Goal: Download file/media

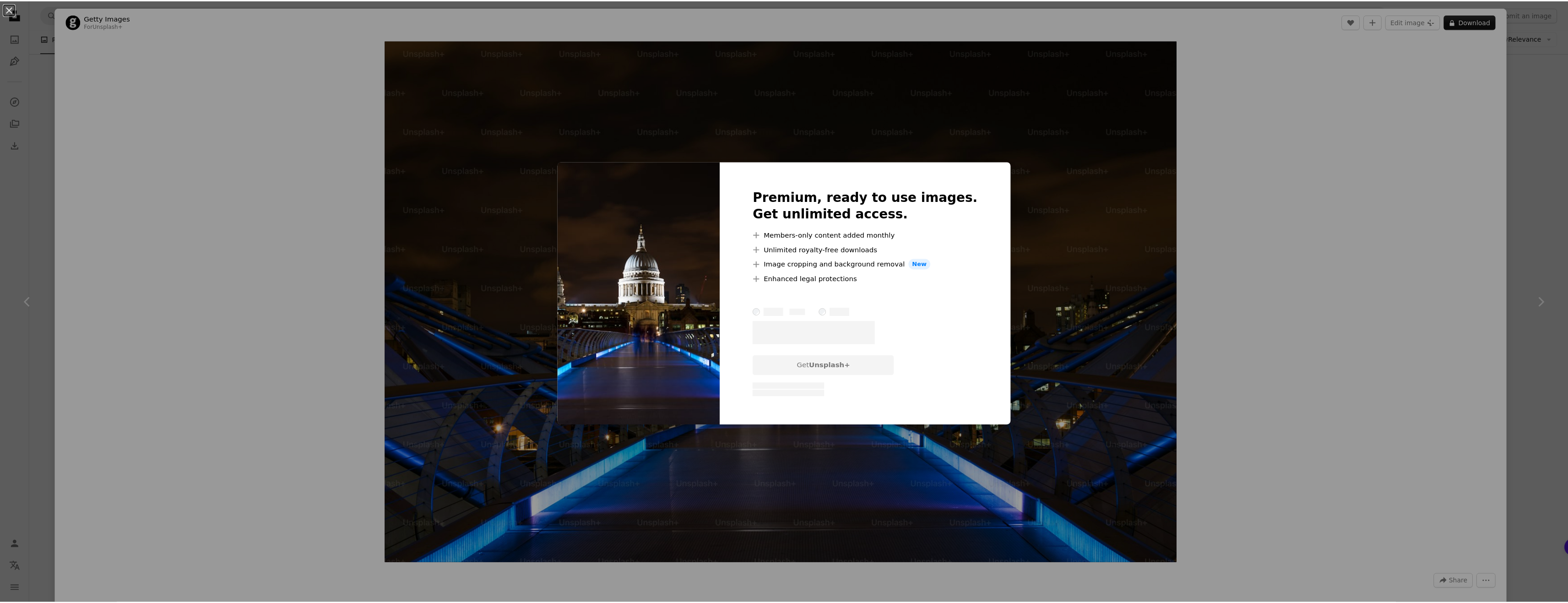
scroll to position [962, 0]
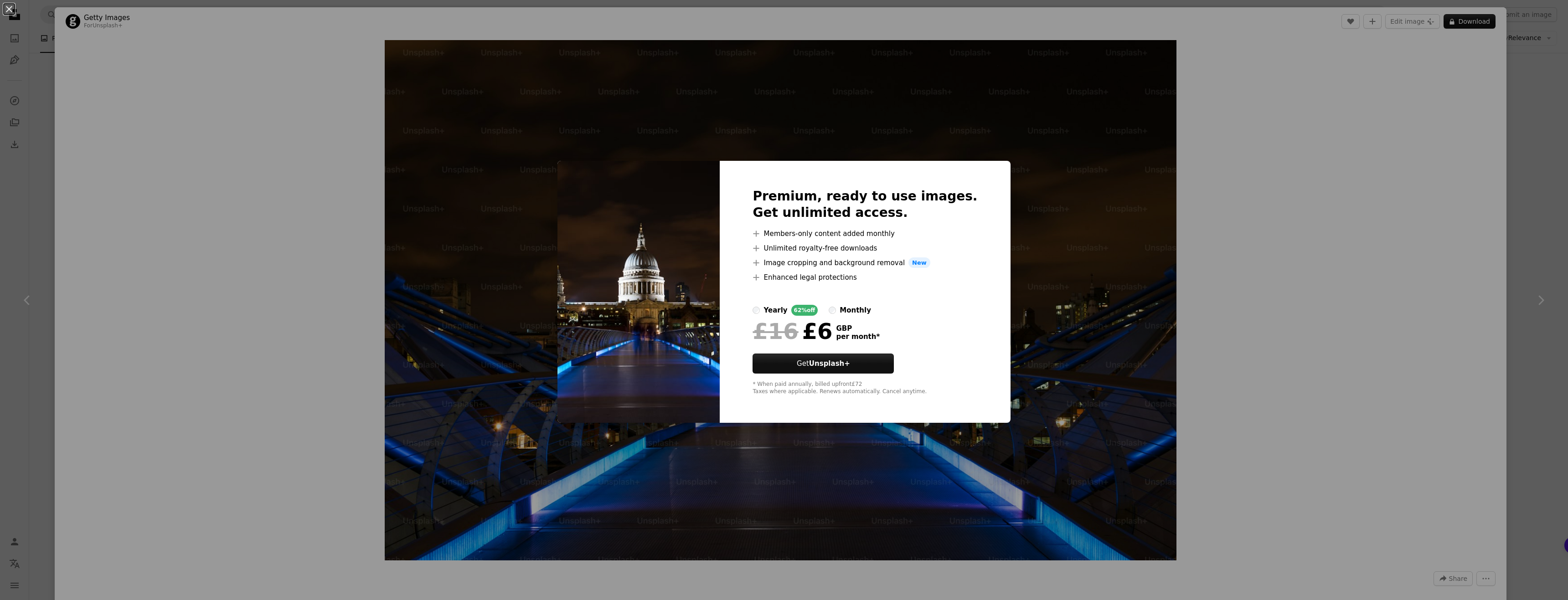
click at [1429, 251] on div "An X shape Premium, ready to use images. Get unlimited access. A plus sign Memb…" at bounding box center [784, 300] width 1568 height 600
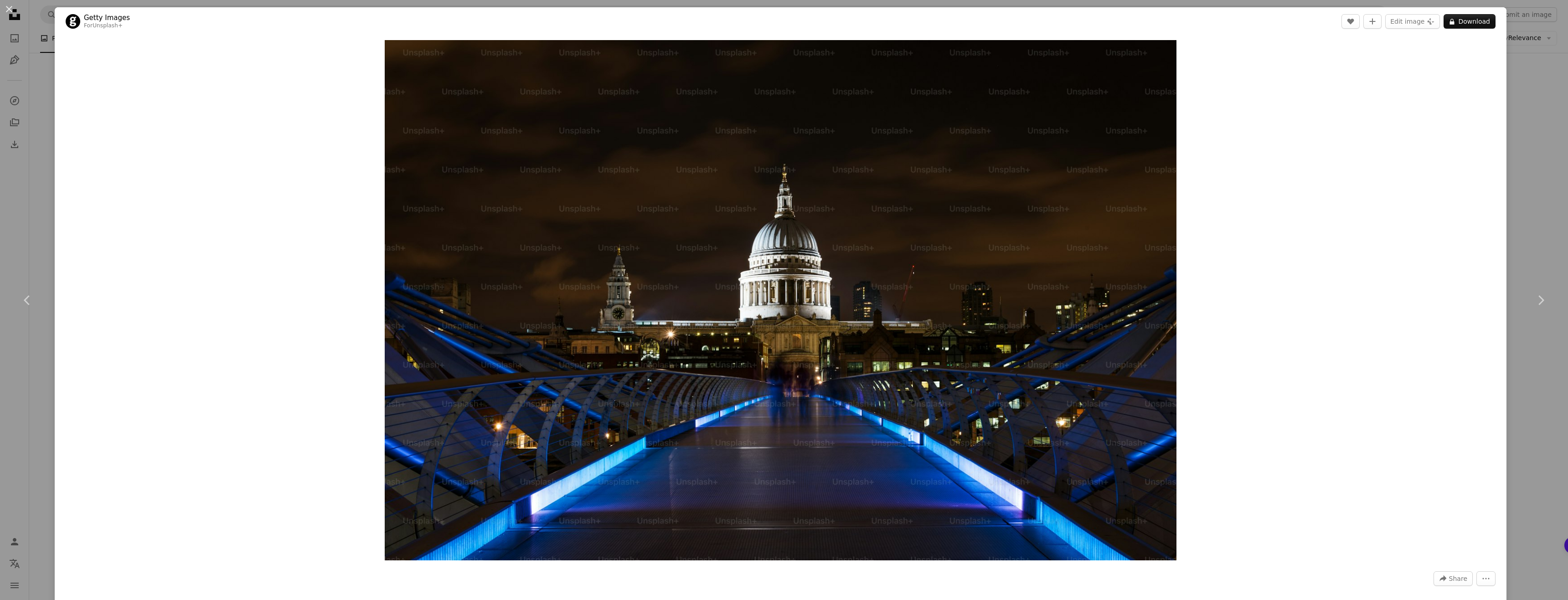
click at [1514, 79] on div "An X shape Chevron left Chevron right Getty Images For Unsplash+ A heart A plus…" at bounding box center [784, 300] width 1568 height 600
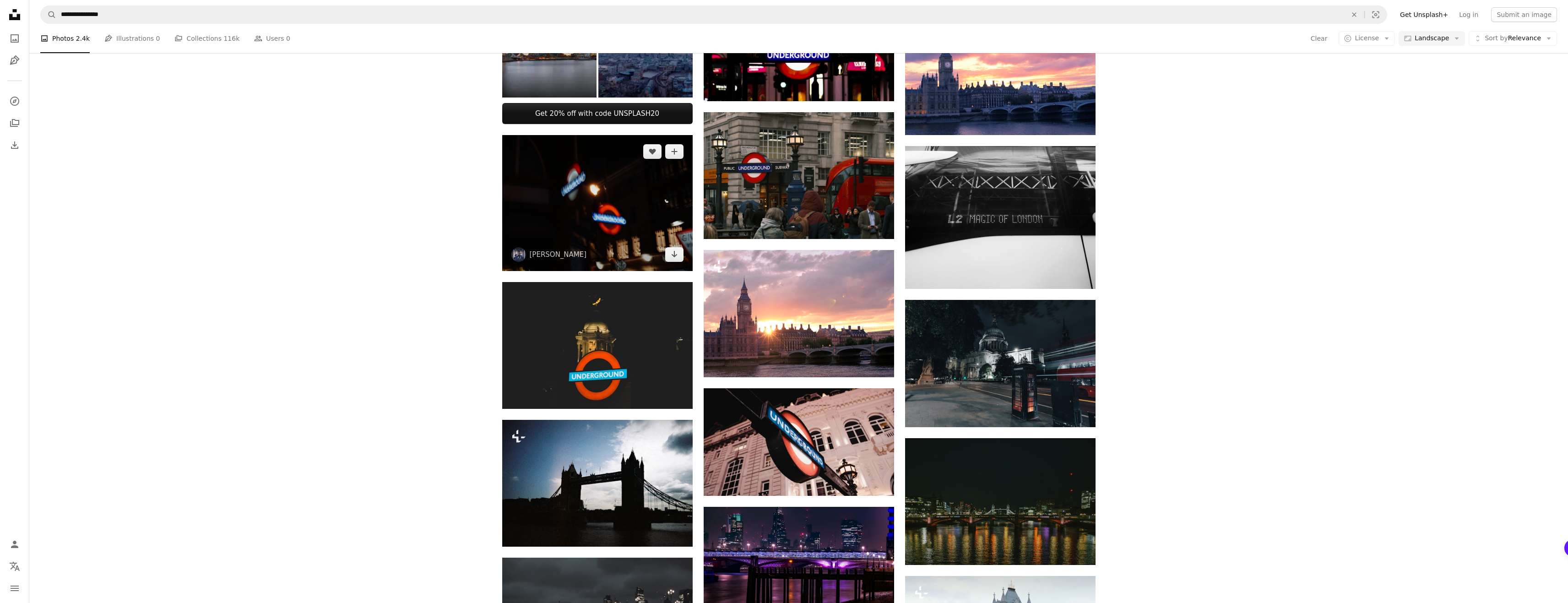
scroll to position [138, 0]
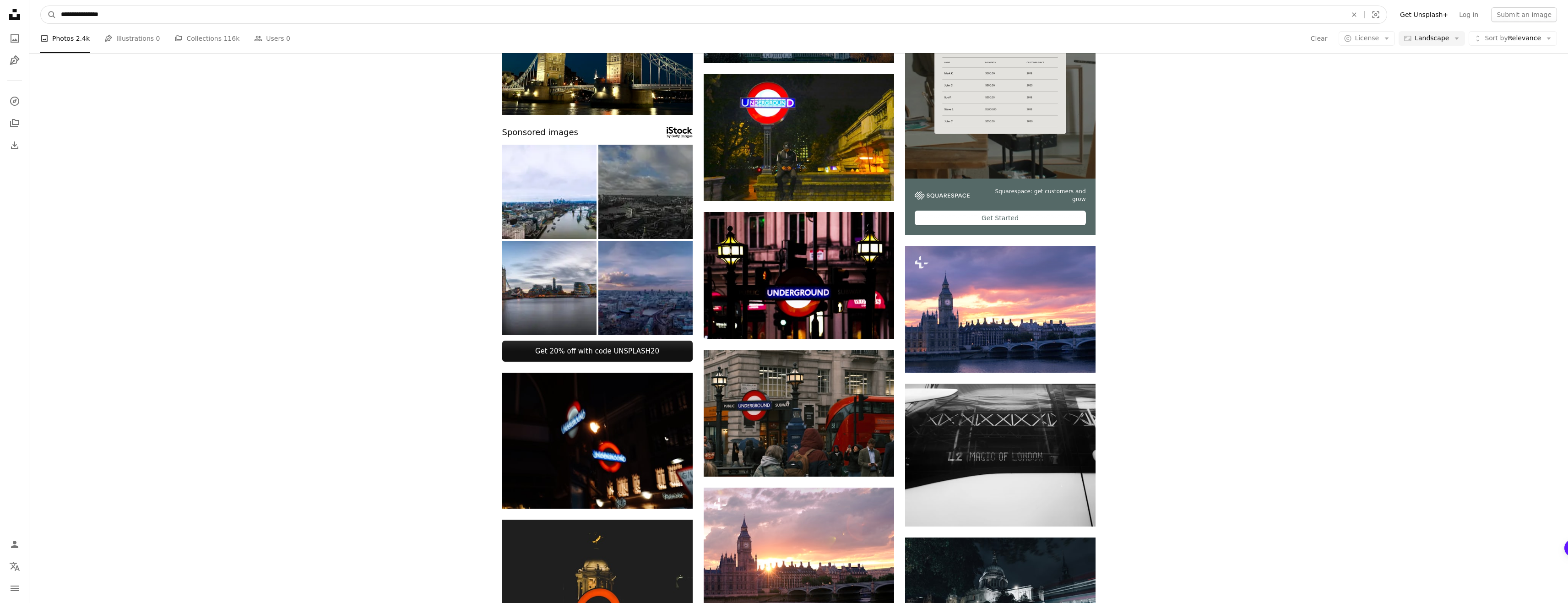
click at [95, 10] on input "**********" at bounding box center [700, 15] width 1287 height 17
type input "******"
click at [41, 6] on button "A magnifying glass" at bounding box center [48, 15] width 15 height 17
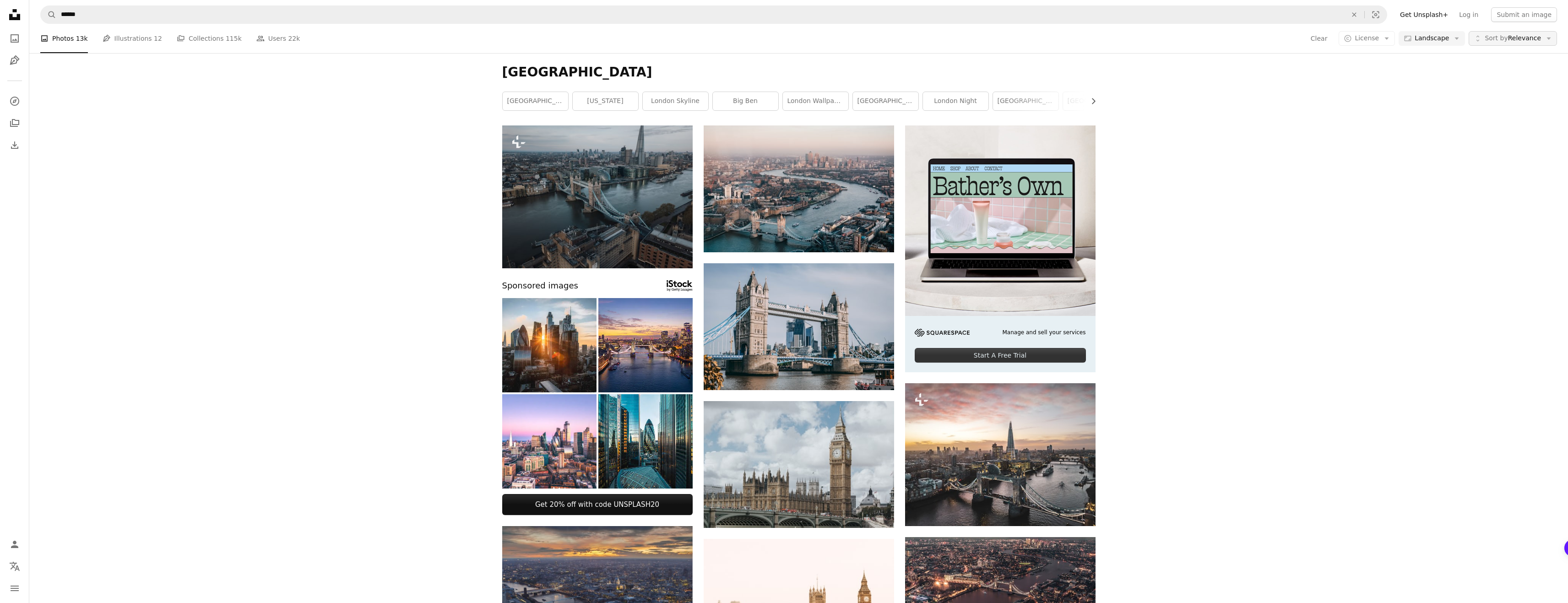
click at [1526, 39] on span "Sort by Relevance" at bounding box center [1512, 38] width 56 height 9
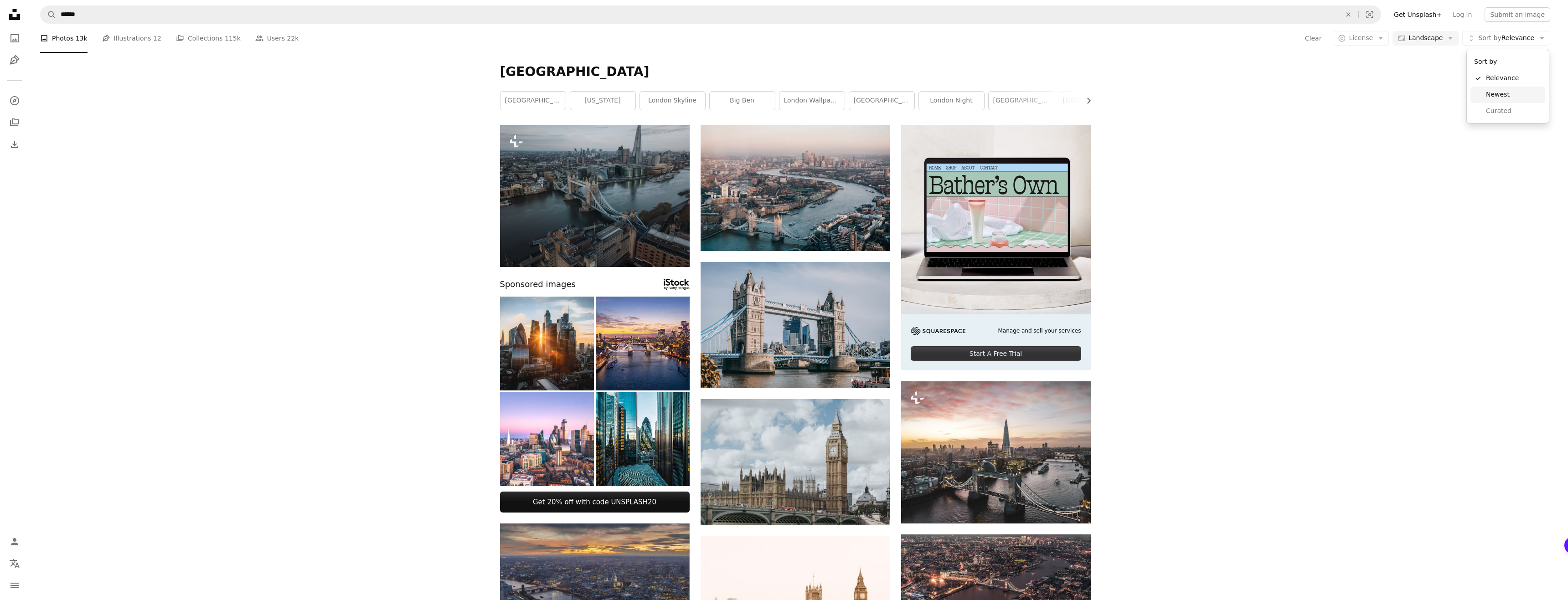
click at [1505, 97] on span "Newest" at bounding box center [1513, 94] width 55 height 9
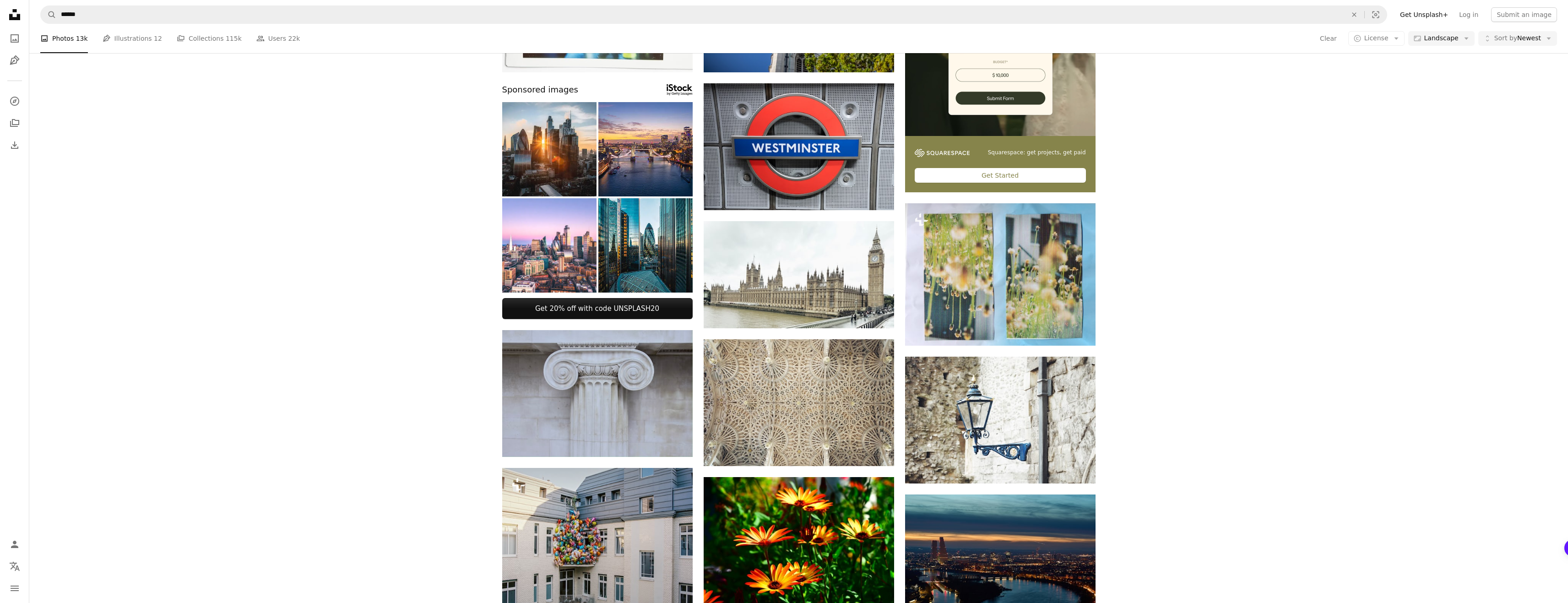
scroll to position [183, 0]
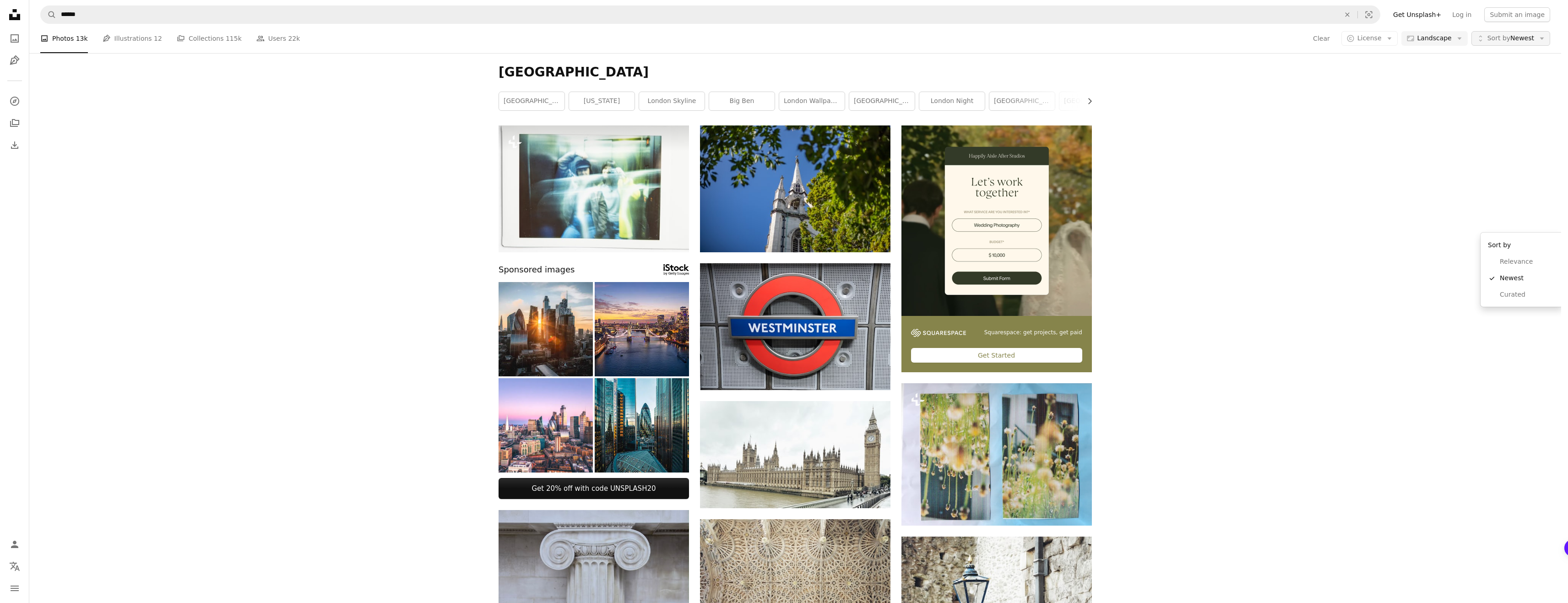
click at [1534, 41] on span "Sort by Newest" at bounding box center [1511, 38] width 46 height 9
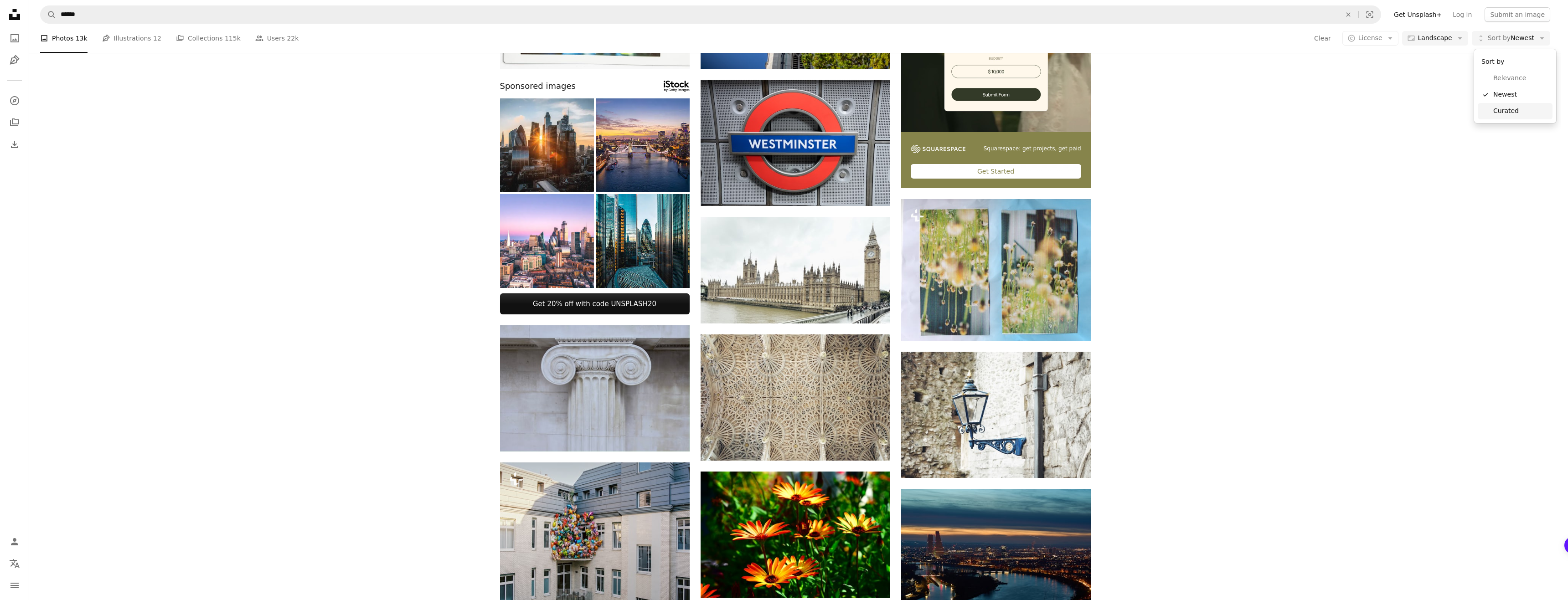
click at [1509, 110] on span "Curated" at bounding box center [1521, 111] width 55 height 9
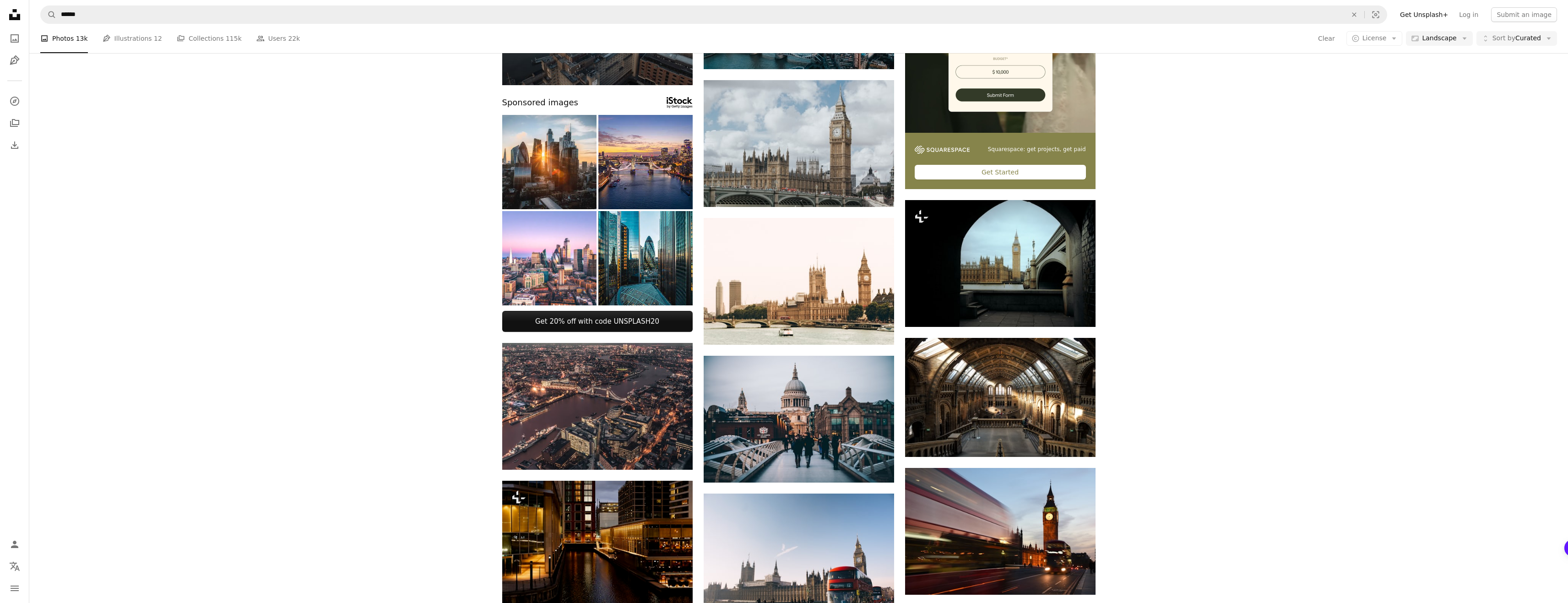
scroll to position [595, 0]
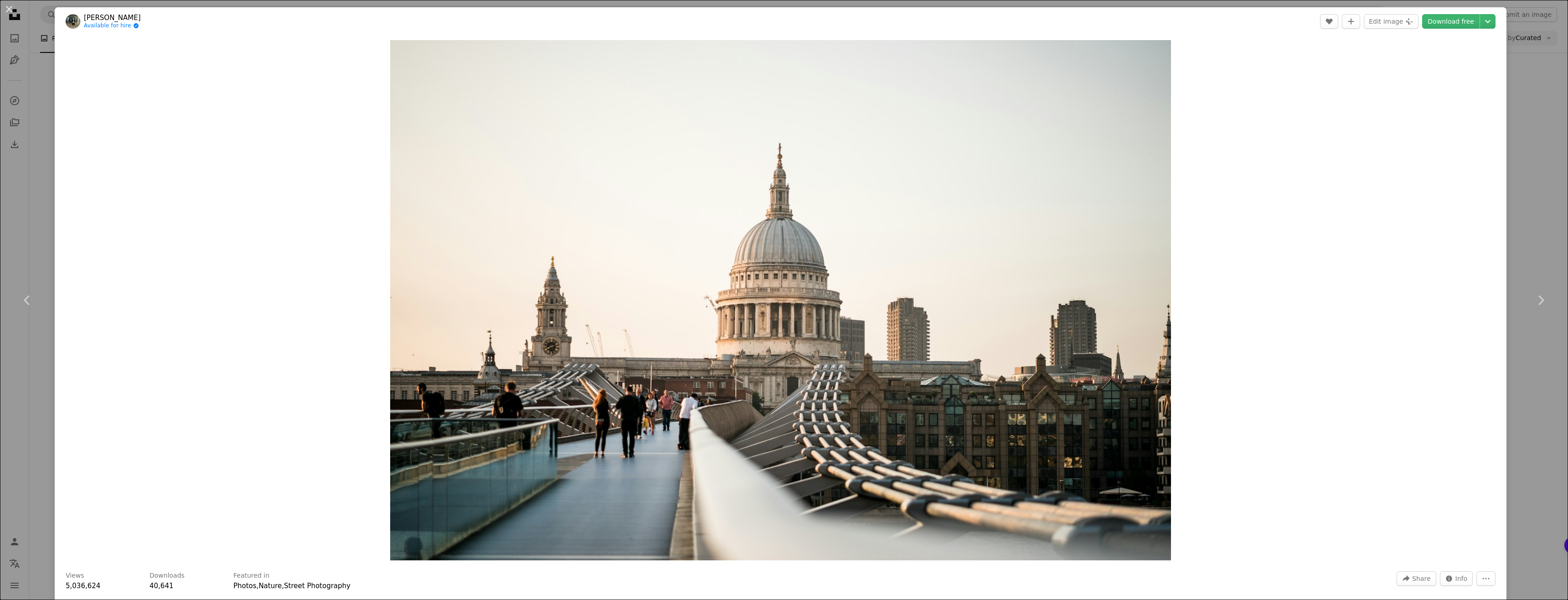
click at [1527, 108] on div "An X shape Chevron left Chevron right [PERSON_NAME] Available for hire A checkm…" at bounding box center [784, 300] width 1568 height 600
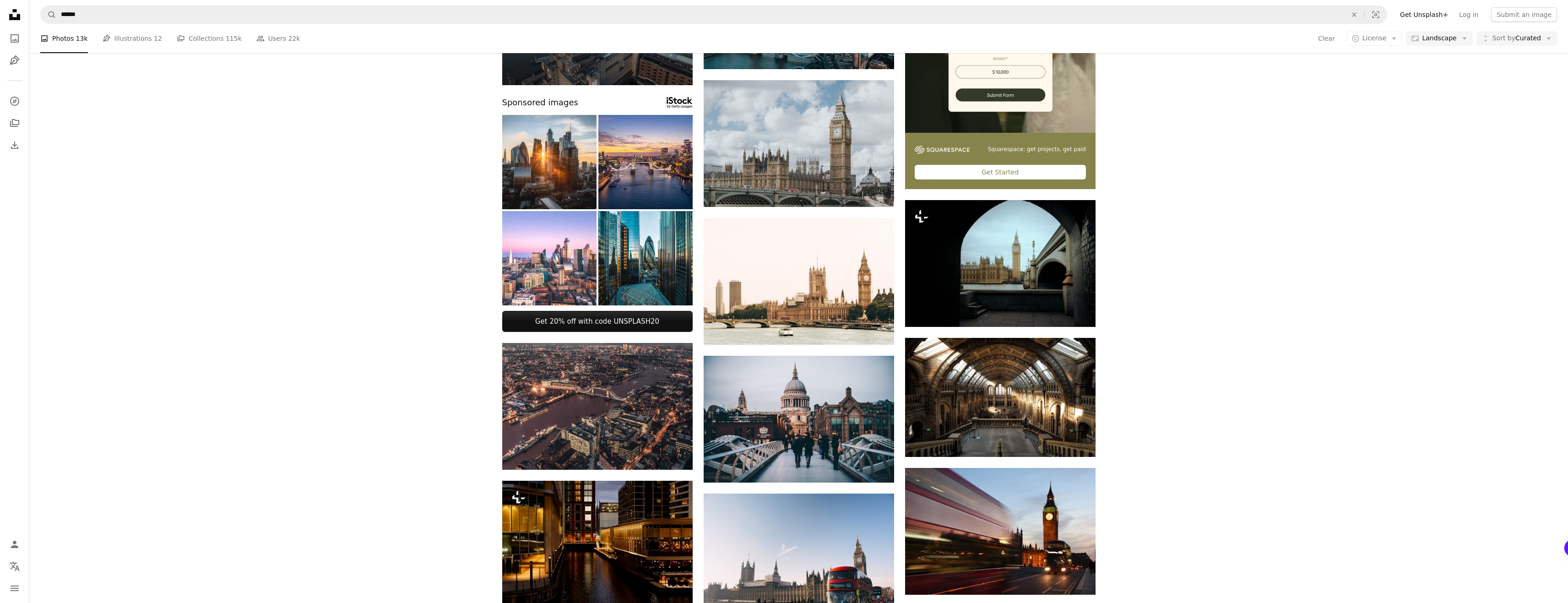
scroll to position [1145, 0]
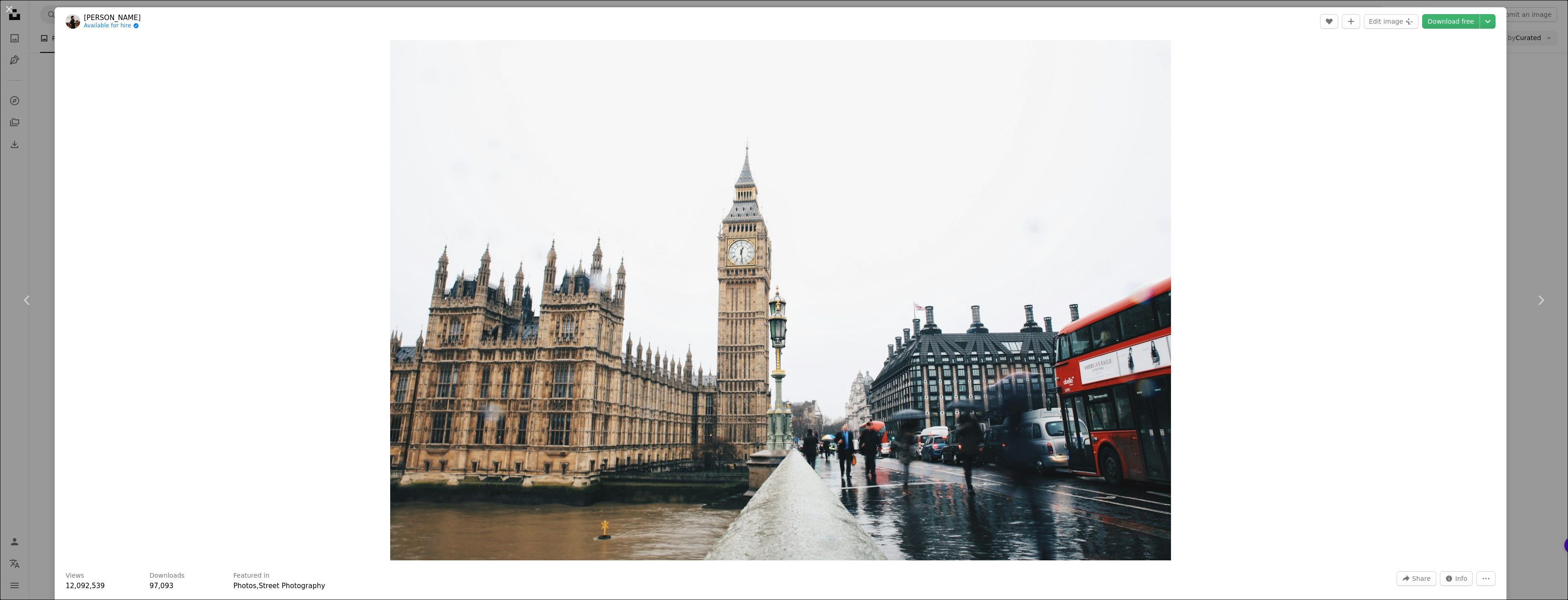
click at [1276, 251] on div "Zoom in" at bounding box center [780, 300] width 1452 height 529
click at [1511, 89] on div "An X shape Chevron left Chevron right [PERSON_NAME] Available for hire A checkm…" at bounding box center [784, 300] width 1568 height 600
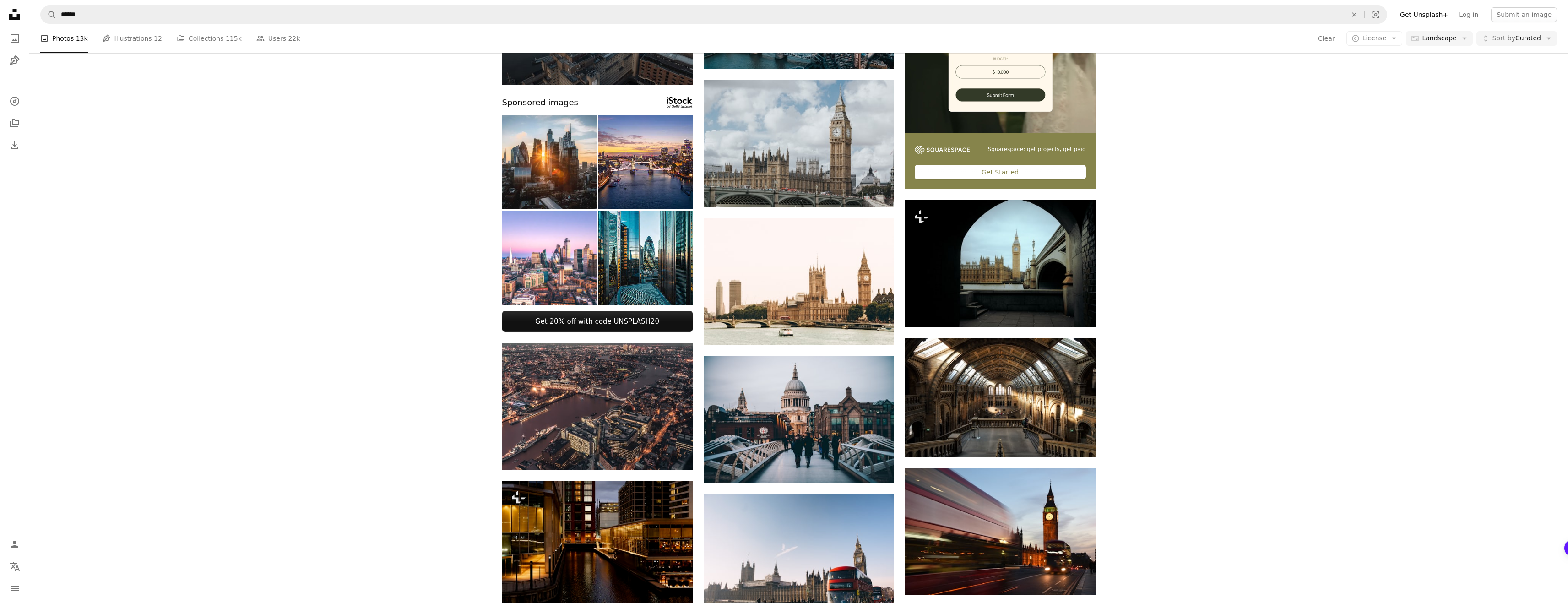
scroll to position [1832, 0]
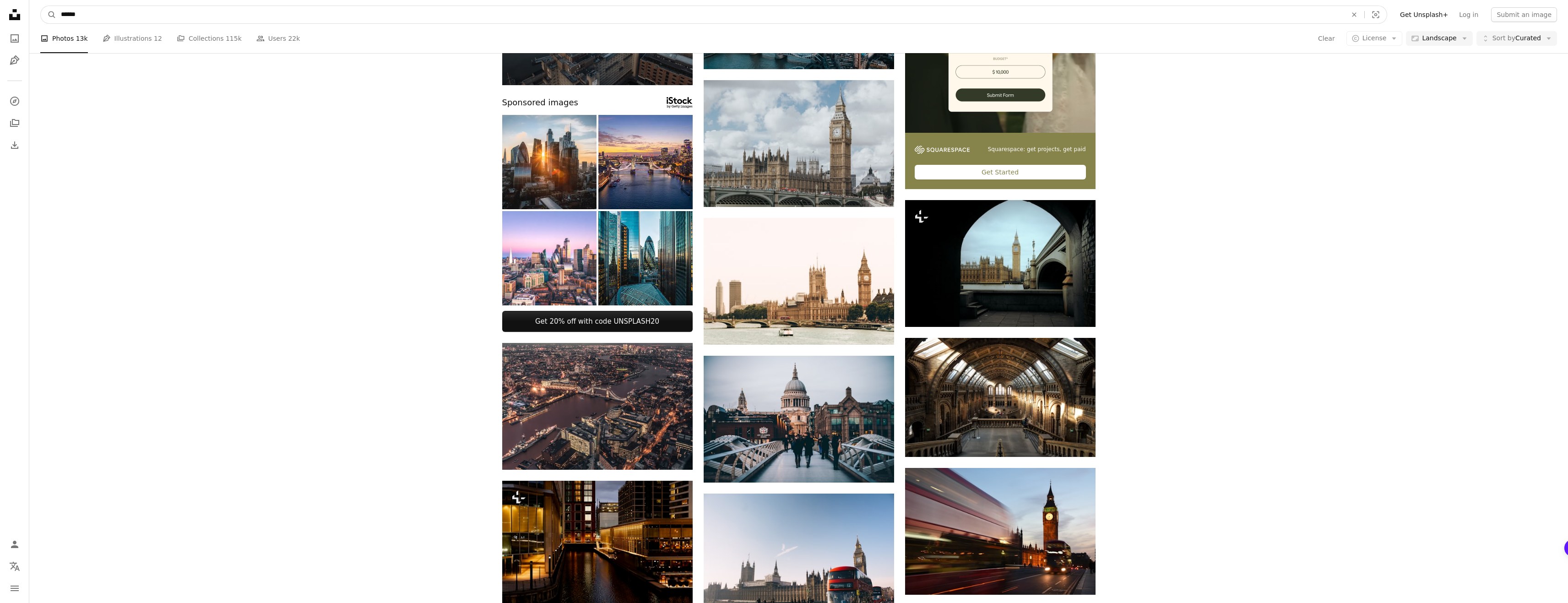
click at [918, 17] on input "******" at bounding box center [700, 15] width 1287 height 17
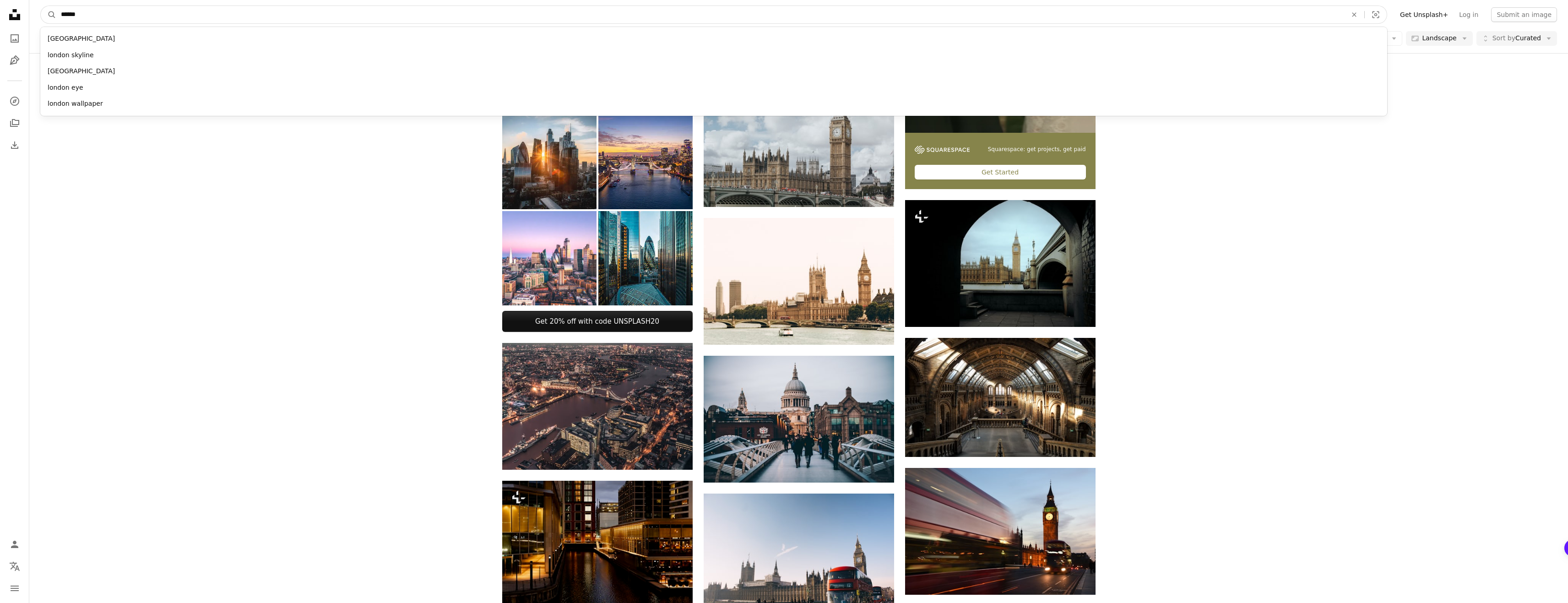
type input "*******"
click button "A magnifying glass" at bounding box center [48, 15] width 15 height 17
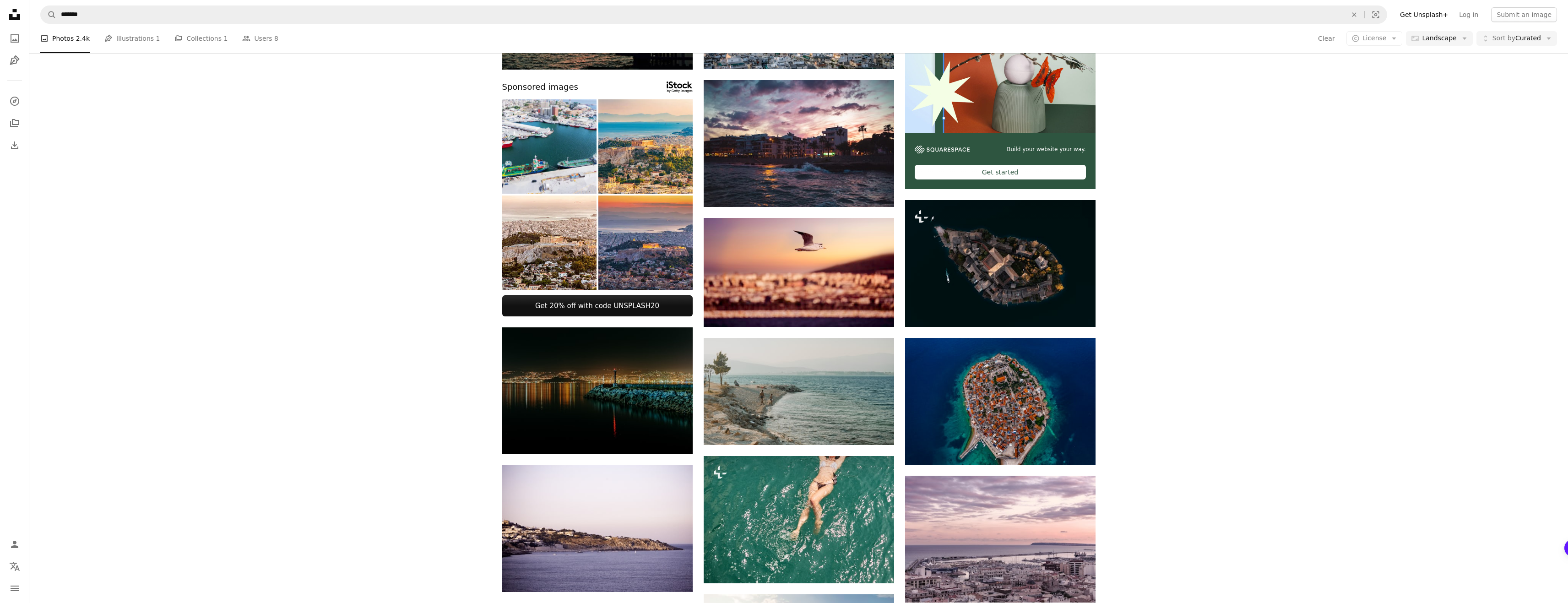
scroll to position [1053, 0]
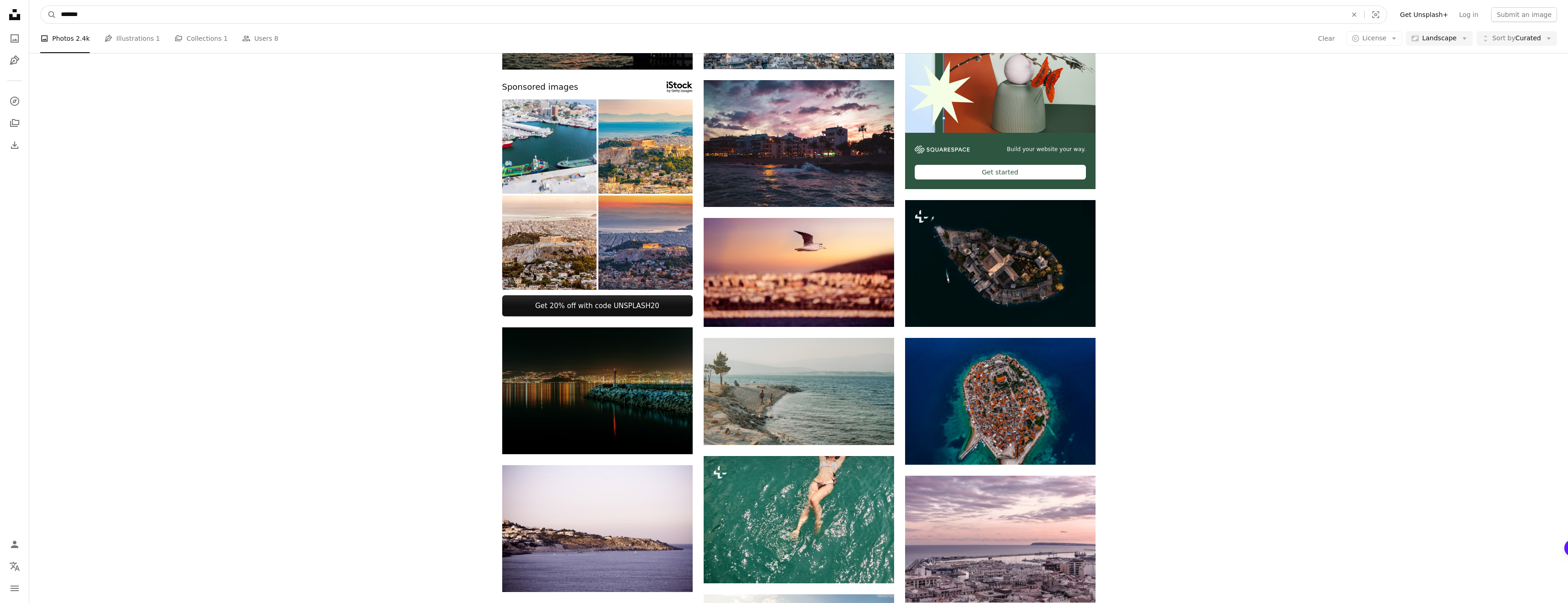
click at [279, 12] on input "*******" at bounding box center [700, 15] width 1287 height 17
type input "*********"
click button "A magnifying glass" at bounding box center [48, 15] width 15 height 17
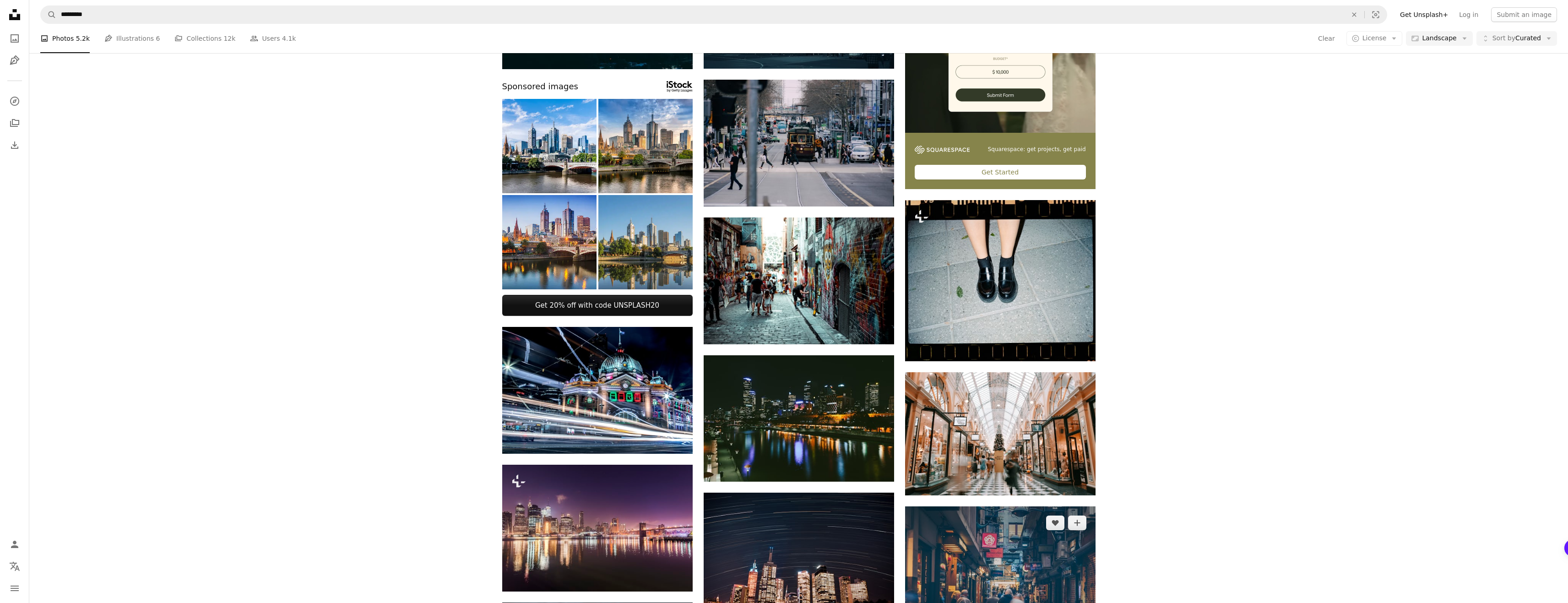
scroll to position [229, 0]
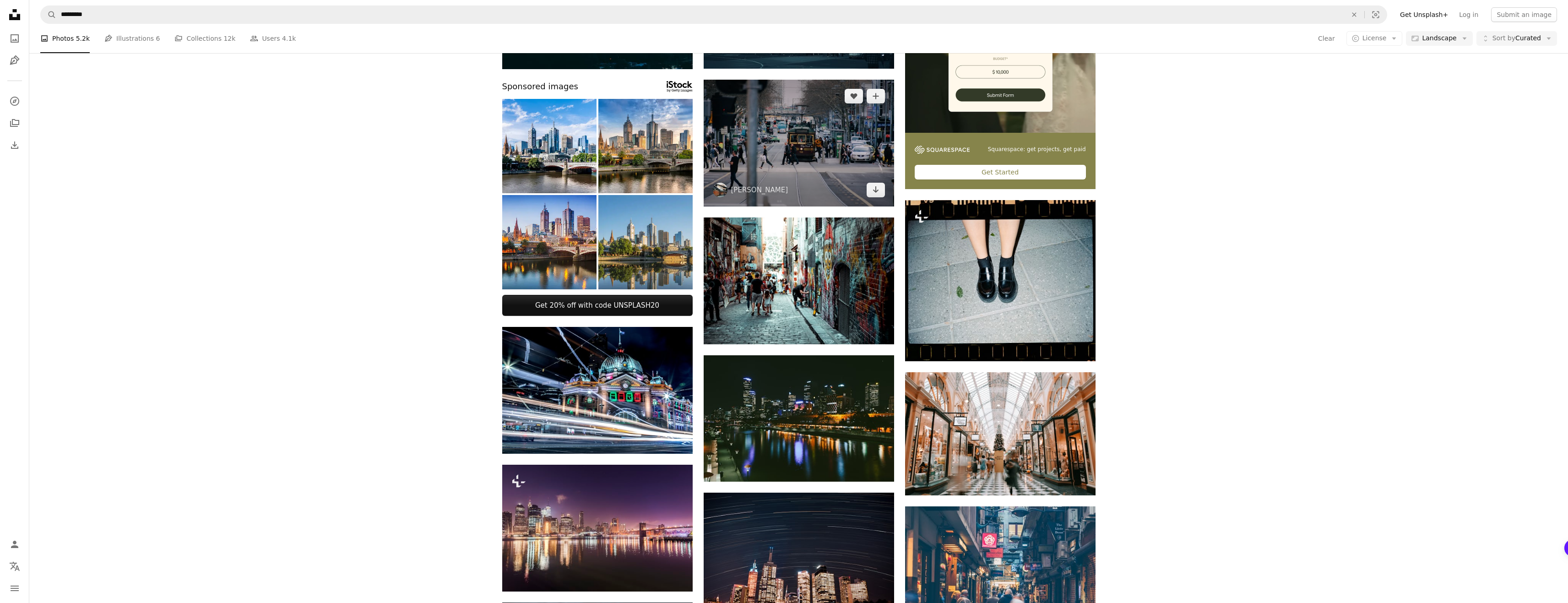
click at [813, 116] on img at bounding box center [799, 142] width 191 height 127
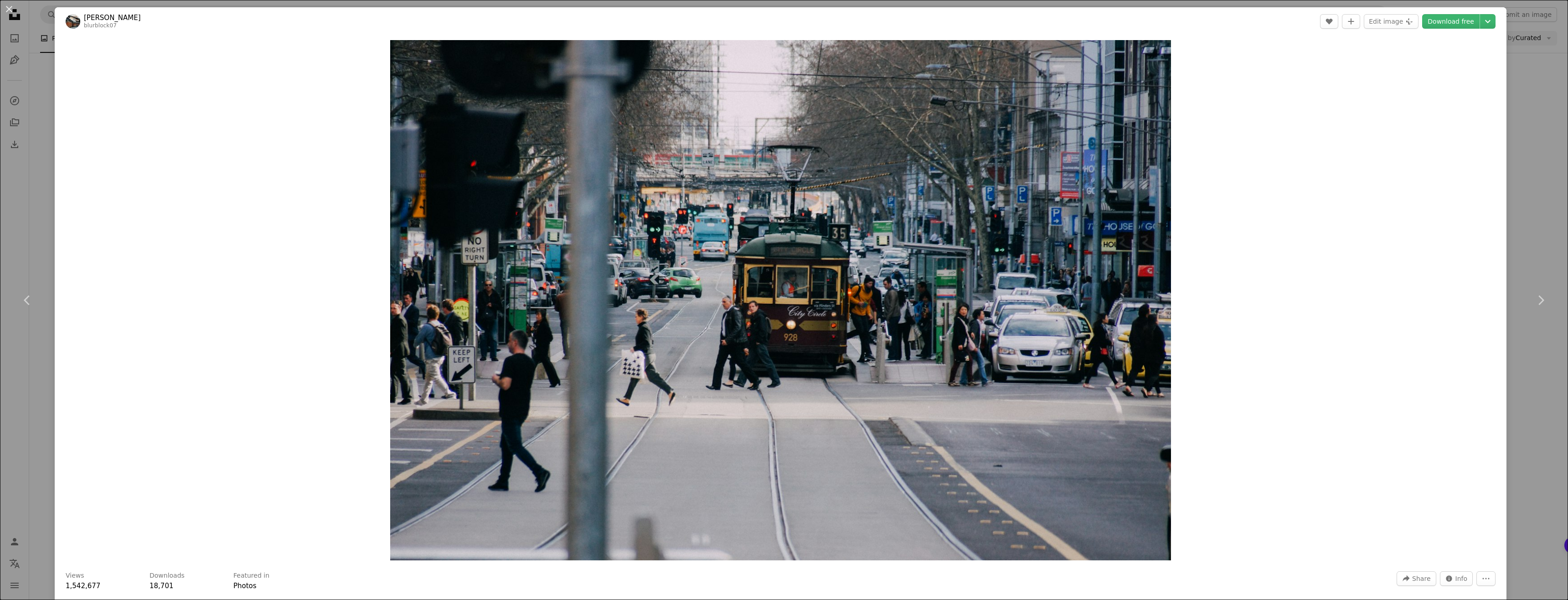
click at [1513, 215] on div "An X shape Chevron left Chevron right Weyne Yew blurblock07 A heart A plus sign…" at bounding box center [784, 300] width 1568 height 600
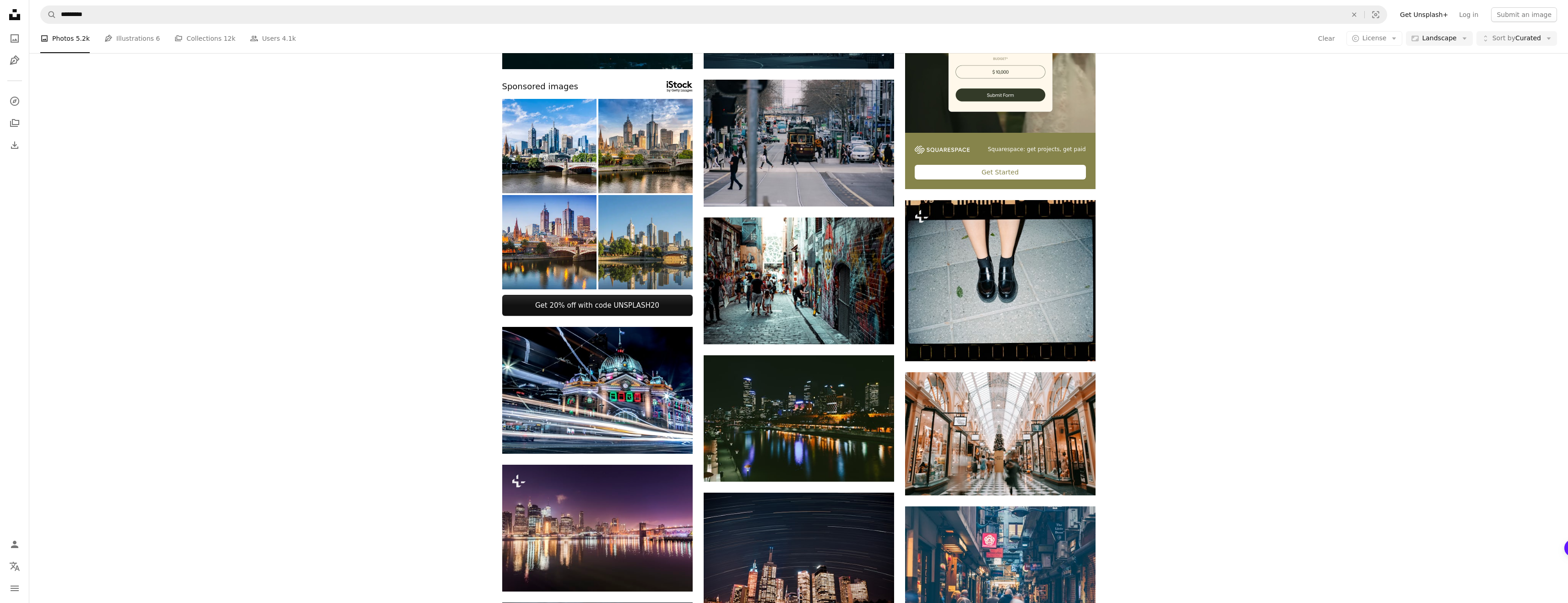
scroll to position [1741, 0]
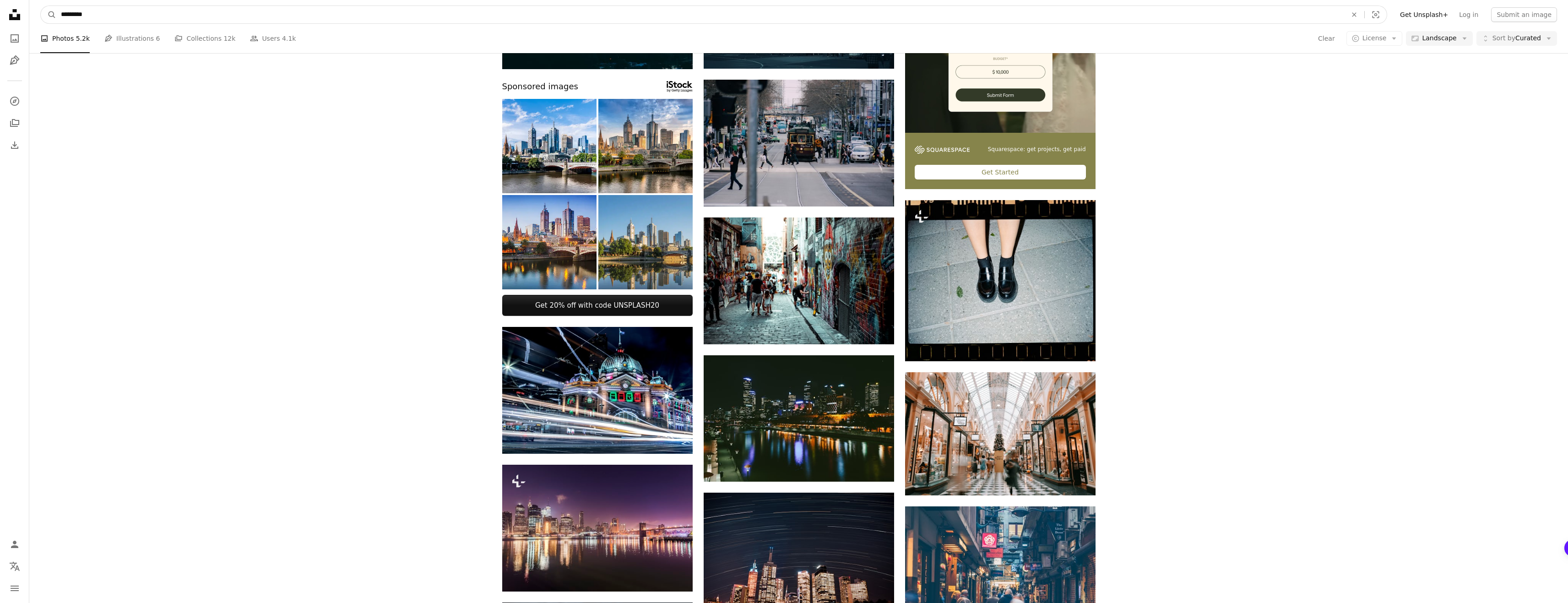
click at [473, 18] on input "*********" at bounding box center [700, 15] width 1287 height 17
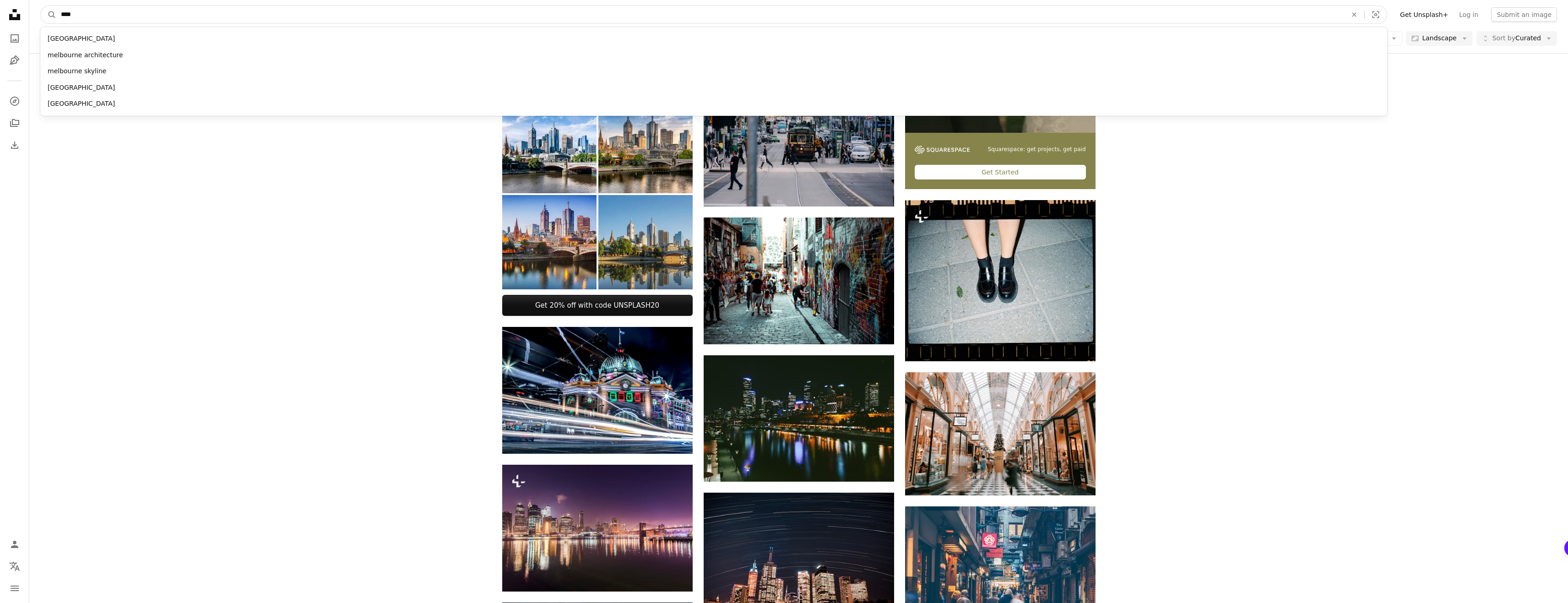
type input "*****"
click button "A magnifying glass" at bounding box center [48, 15] width 15 height 17
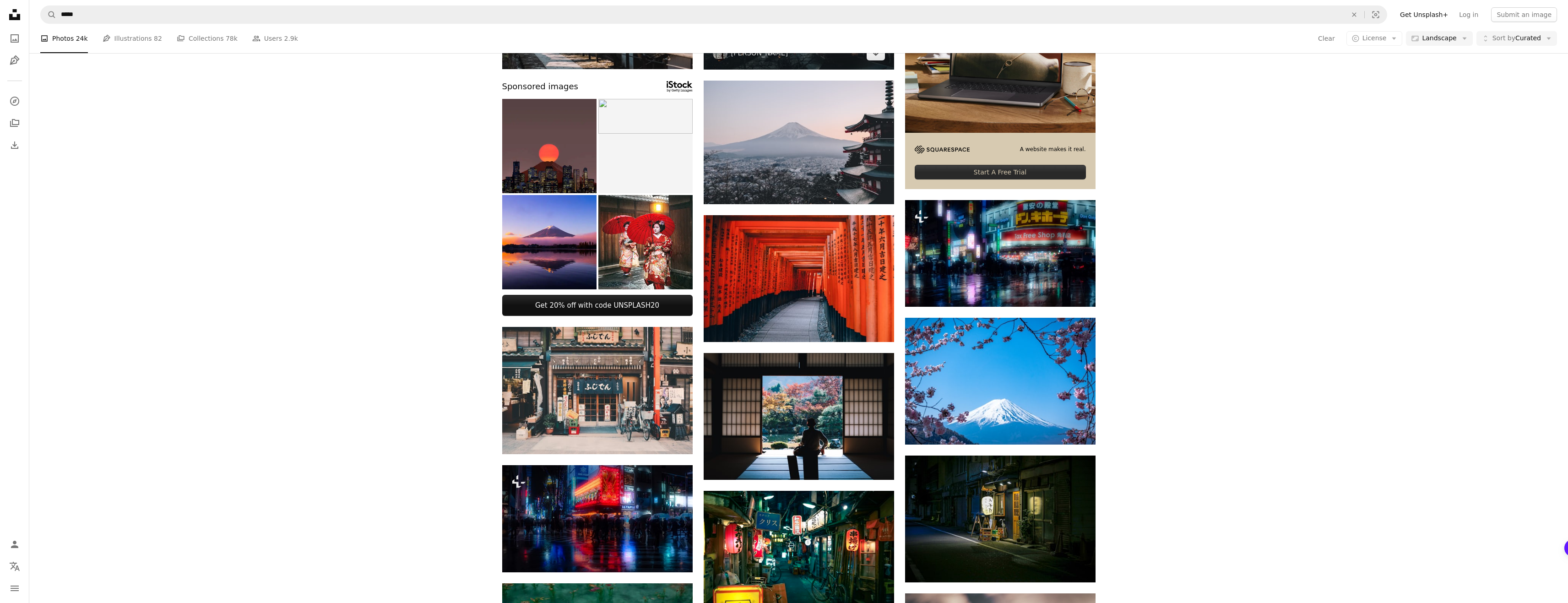
click at [815, 70] on img at bounding box center [799, 6] width 191 height 127
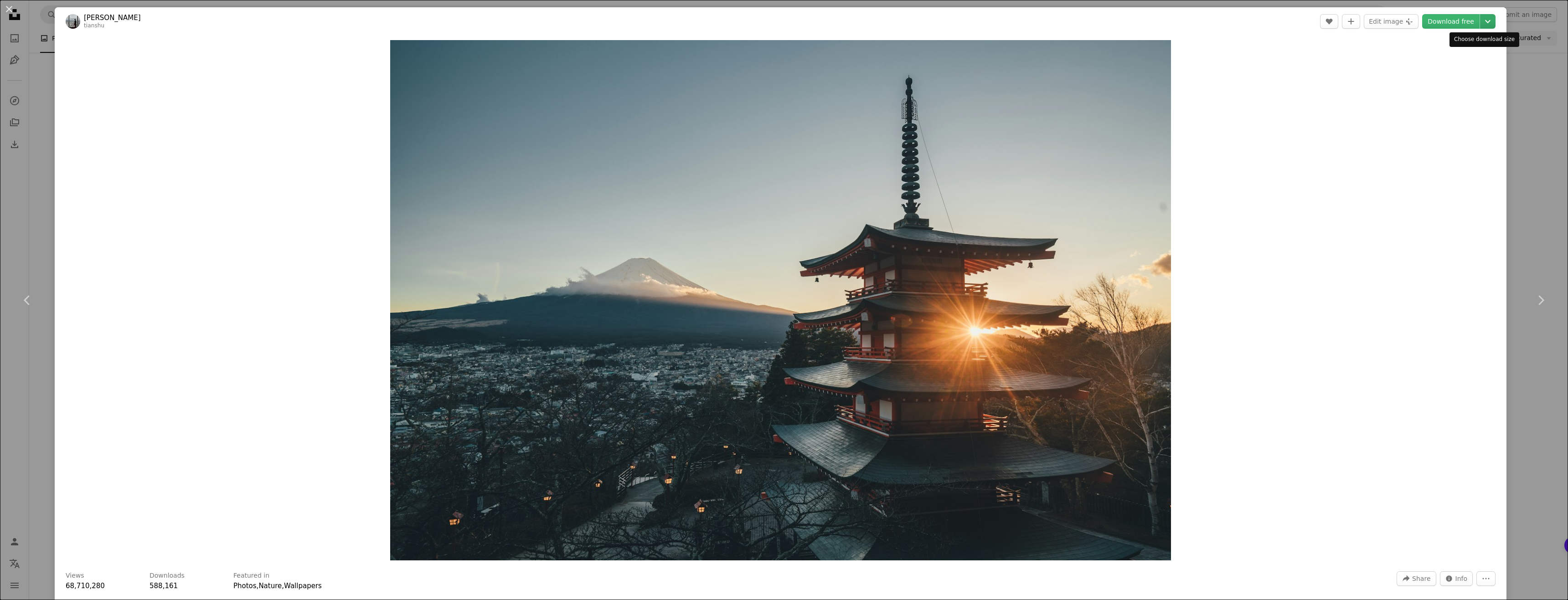
click at [1480, 24] on icon "Chevron down" at bounding box center [1488, 21] width 15 height 11
click at [1451, 100] on span "( 7952 x 5304 )" at bounding box center [1470, 101] width 45 height 7
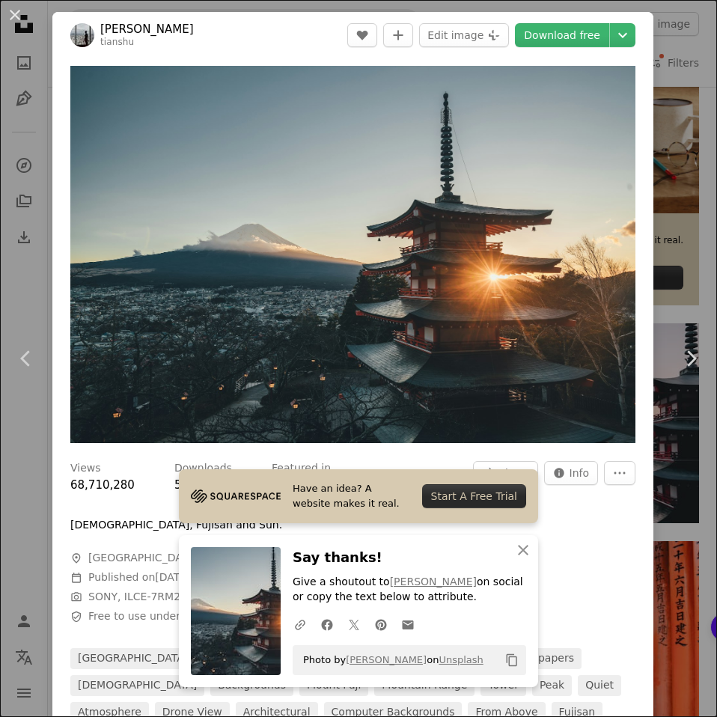
click at [645, 98] on div "An X shape Chevron left Chevron right [PERSON_NAME] [PERSON_NAME] A heart A plu…" at bounding box center [358, 358] width 717 height 717
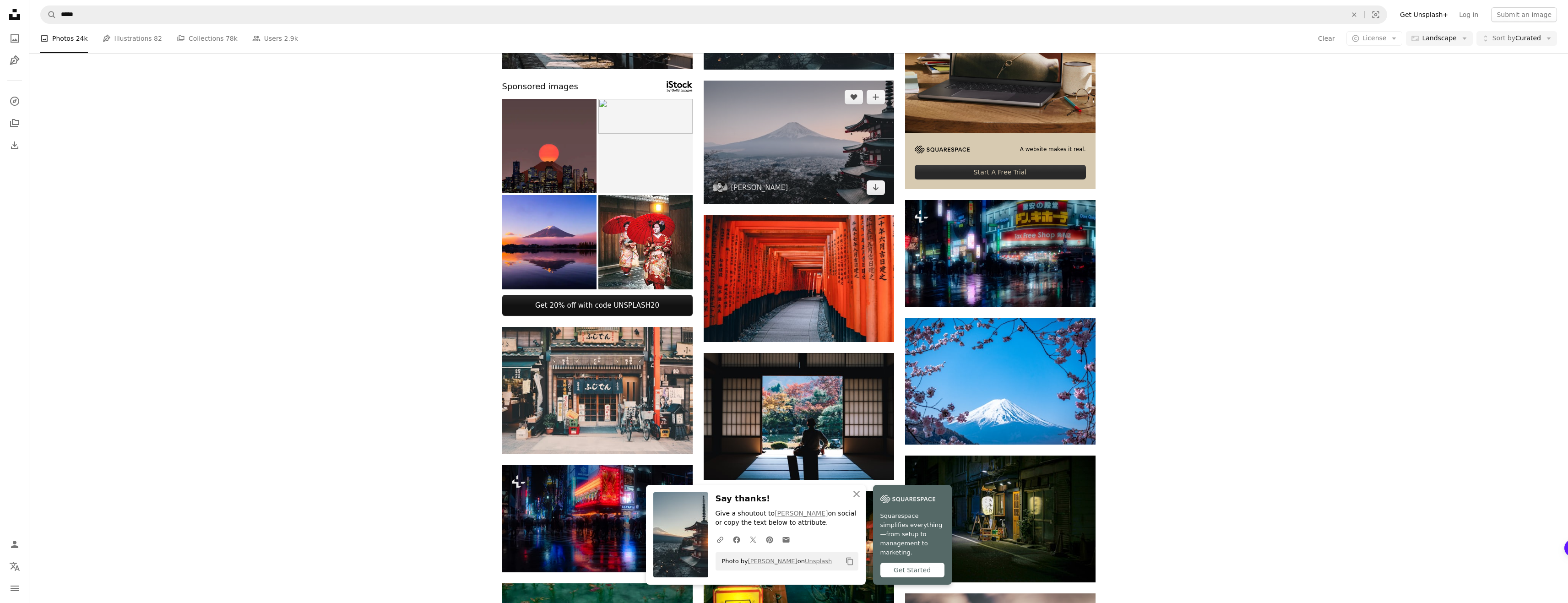
scroll to position [138, 0]
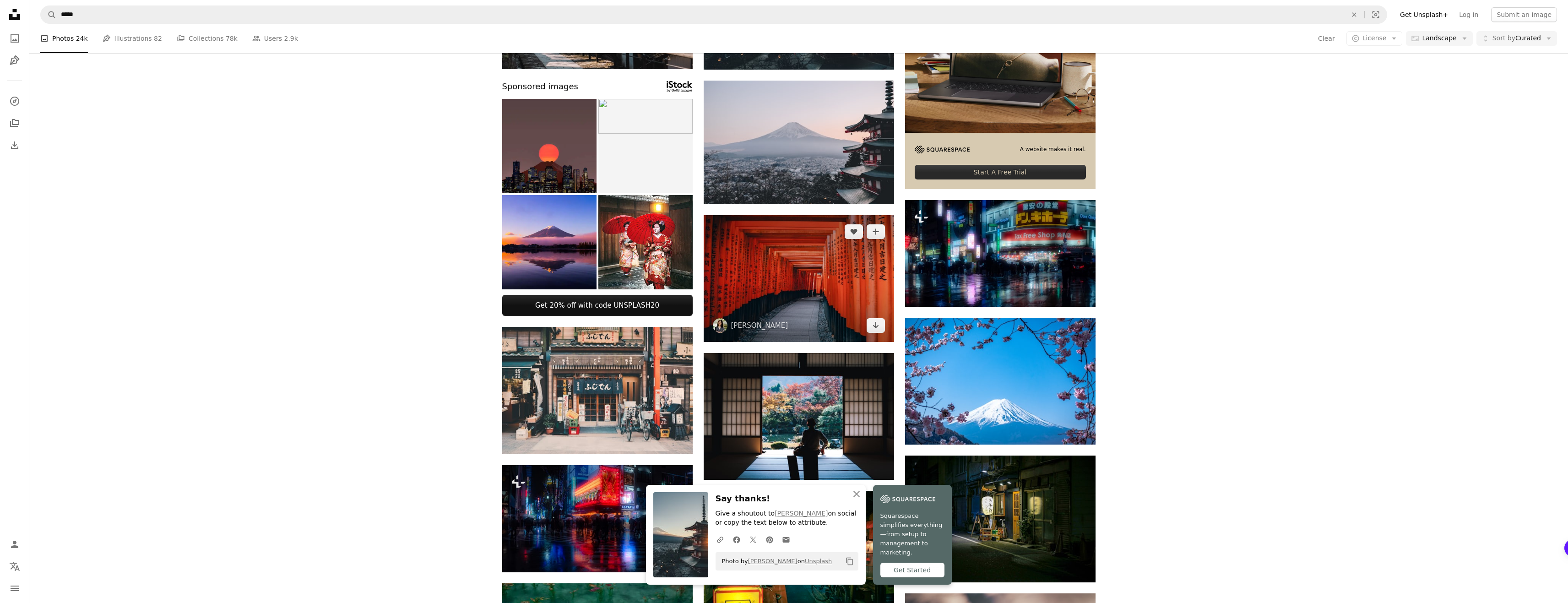
click at [788, 323] on img at bounding box center [799, 278] width 191 height 127
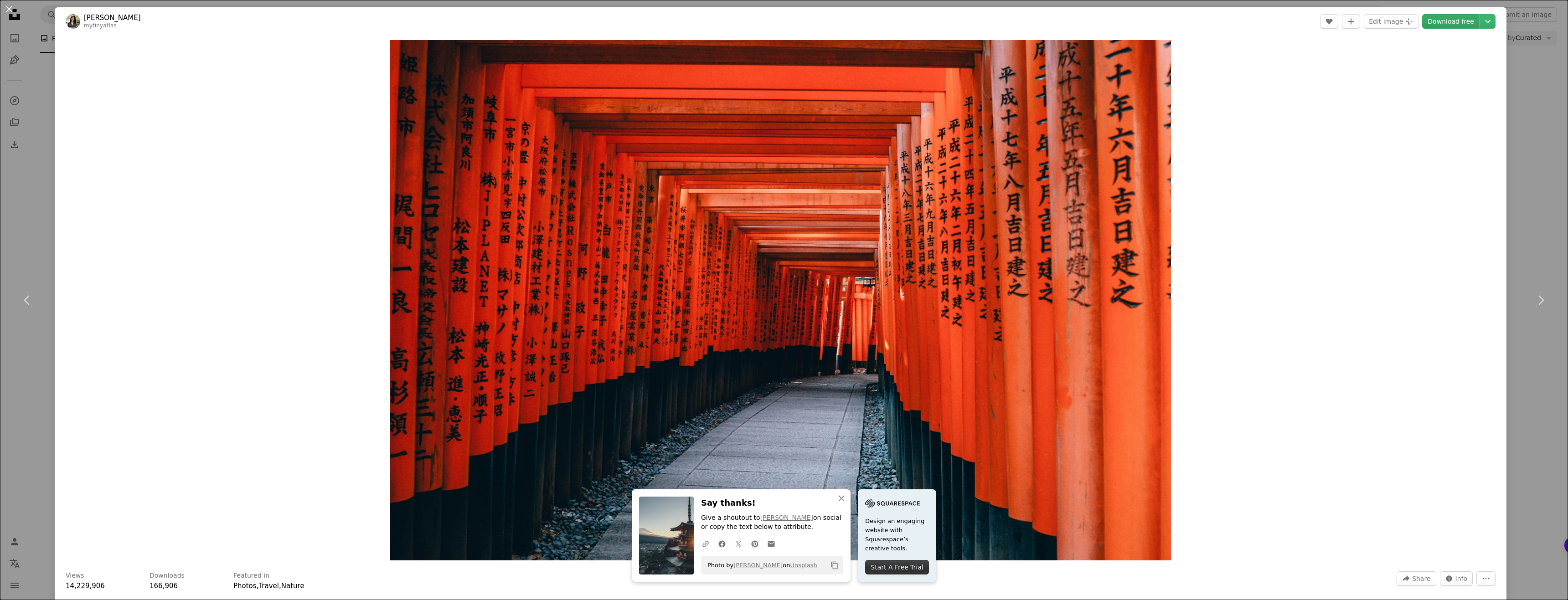
click at [1467, 17] on link "Download free" at bounding box center [1451, 21] width 57 height 15
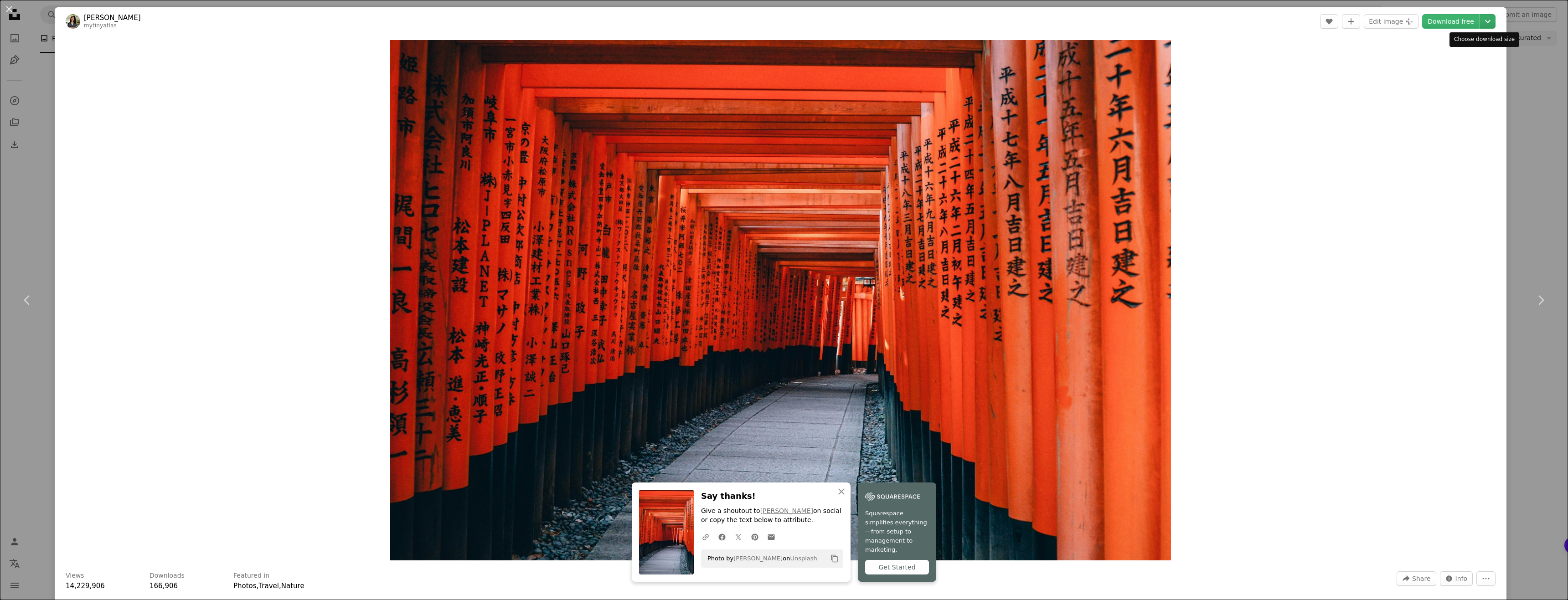
click at [1484, 21] on icon "Chevron down" at bounding box center [1488, 21] width 15 height 11
click at [307, 448] on dialog "An X shape Chevron left Chevron right [PERSON_NAME] mytinyatlas A heart A plus …" at bounding box center [784, 300] width 1568 height 600
click at [1483, 17] on icon "Chevron down" at bounding box center [1488, 21] width 15 height 11
click at [1440, 97] on span "Original Size" at bounding box center [1426, 101] width 40 height 7
click at [1532, 65] on div "An X shape Chevron left Chevron right [PERSON_NAME] mytinyatlas A heart A plus …" at bounding box center [784, 300] width 1568 height 600
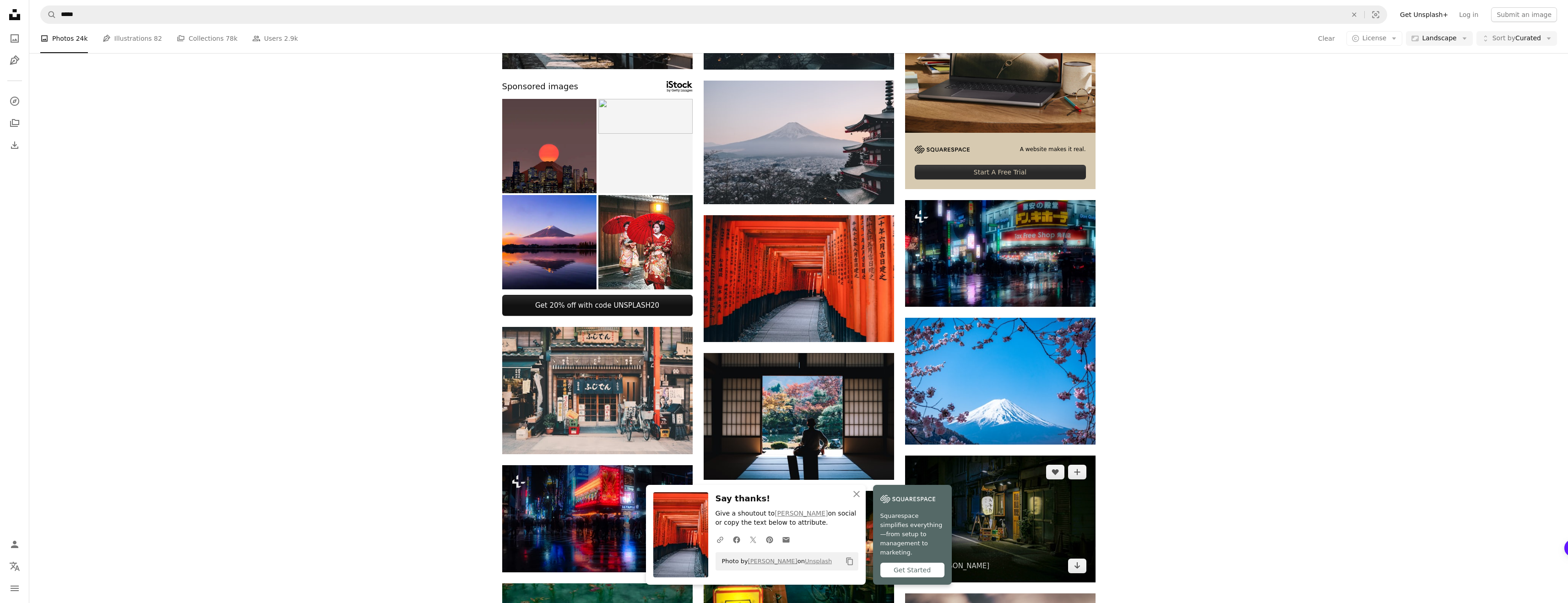
click at [974, 456] on img at bounding box center [1000, 519] width 191 height 127
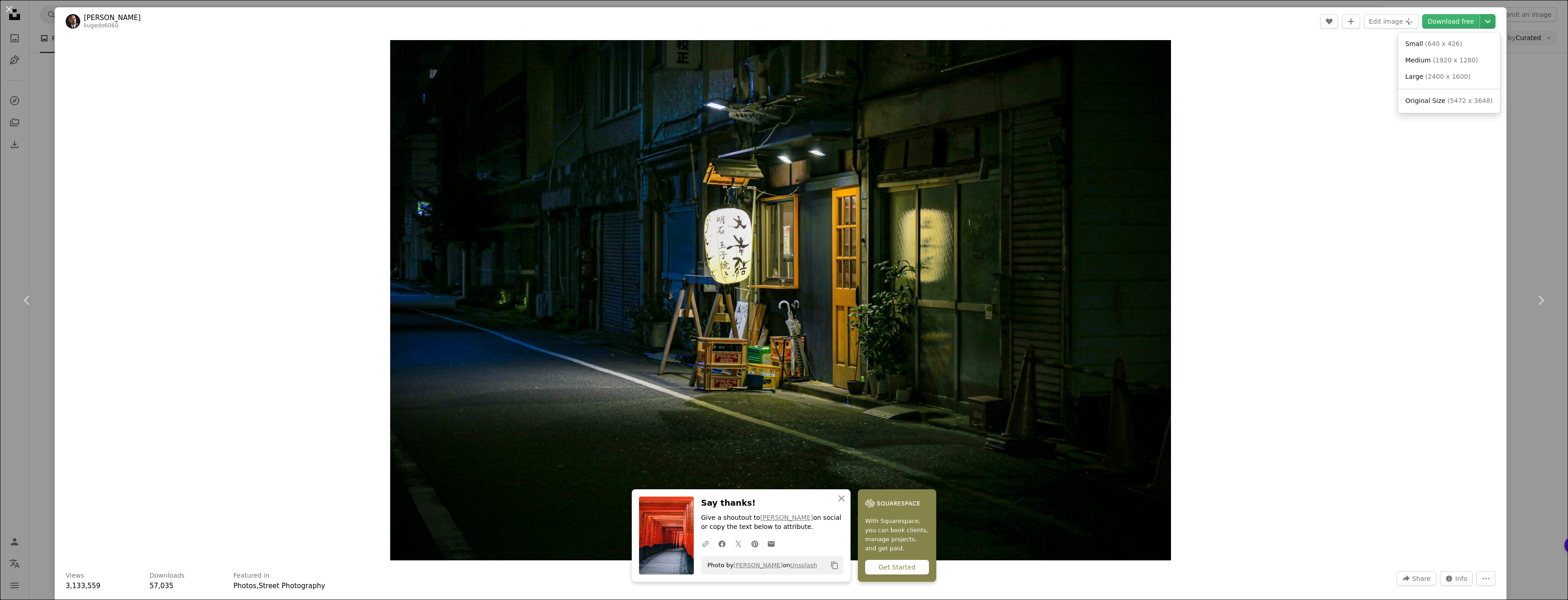
click at [1484, 21] on icon "Chevron down" at bounding box center [1488, 21] width 15 height 11
click at [1467, 97] on span "( 5472 x 3648 )" at bounding box center [1470, 101] width 45 height 7
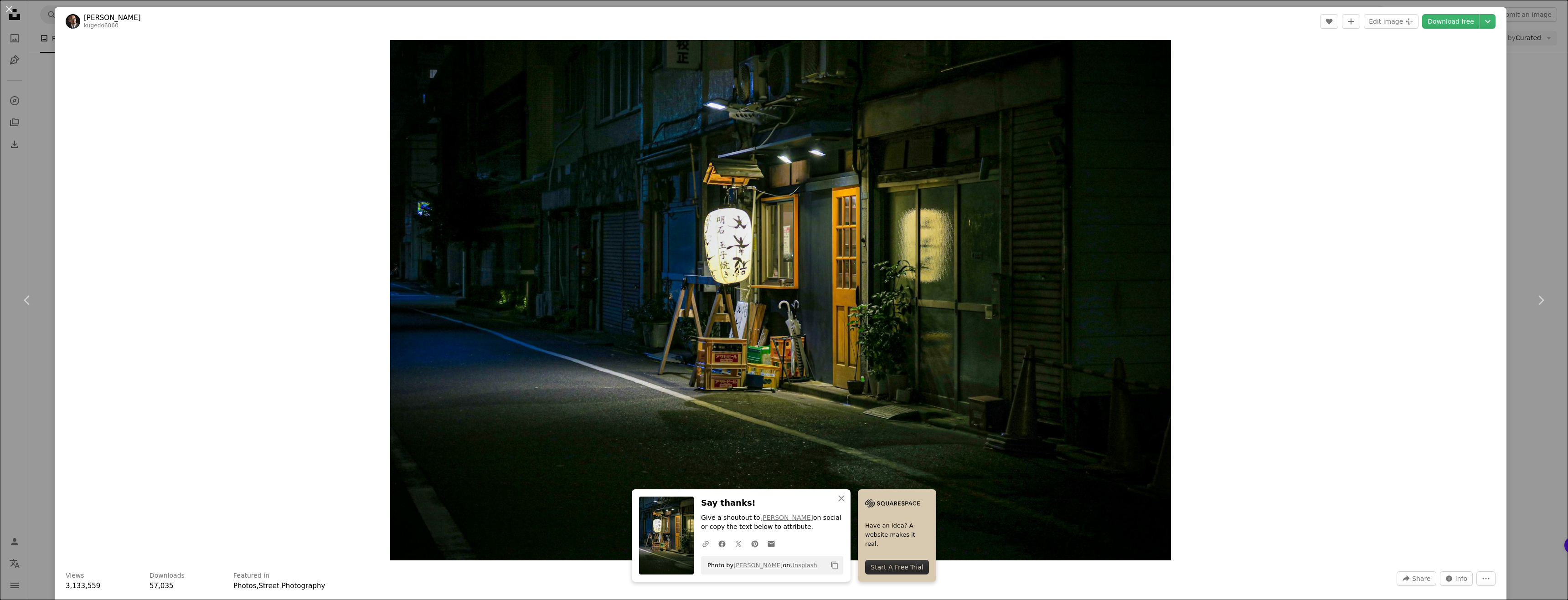
click at [1503, 57] on div "An X shape Chevron left Chevron right [PERSON_NAME] kugedo6060 A heart A plus s…" at bounding box center [784, 300] width 1568 height 600
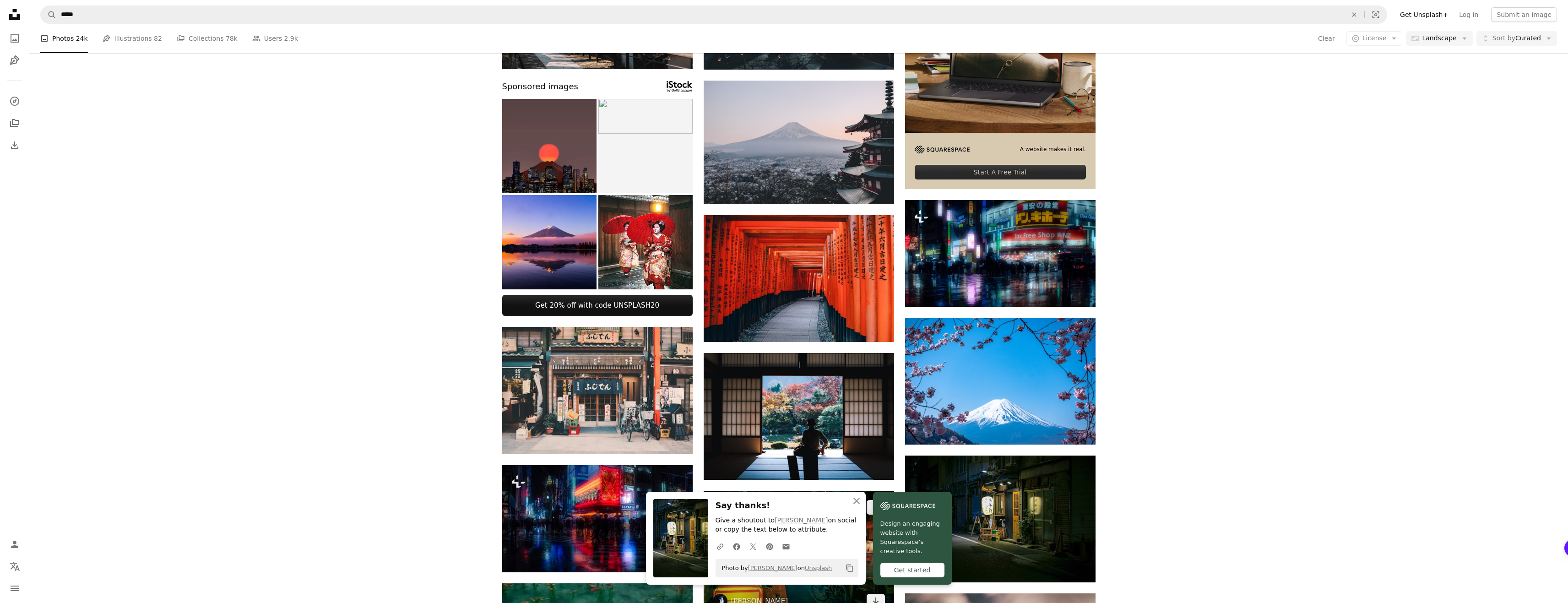
scroll to position [458, 0]
click at [808, 491] on img at bounding box center [799, 555] width 191 height 127
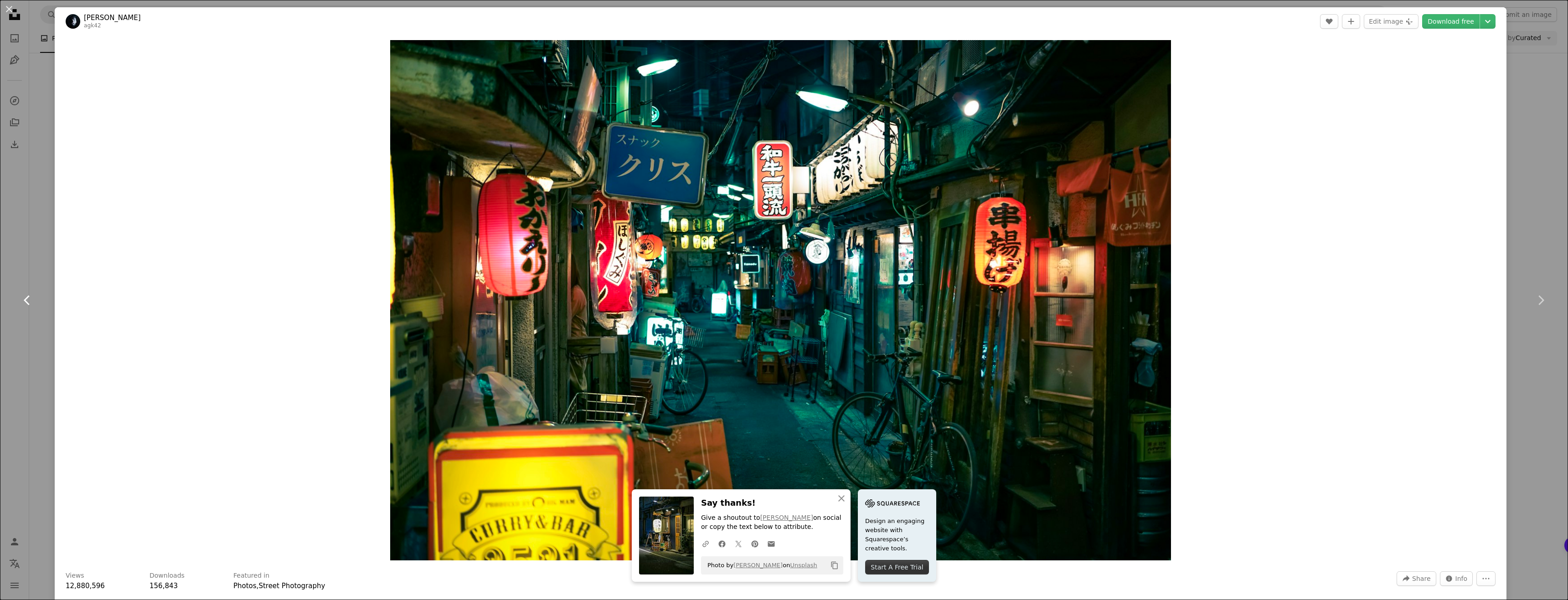
click at [15, 268] on link "Chevron left" at bounding box center [27, 301] width 55 height 88
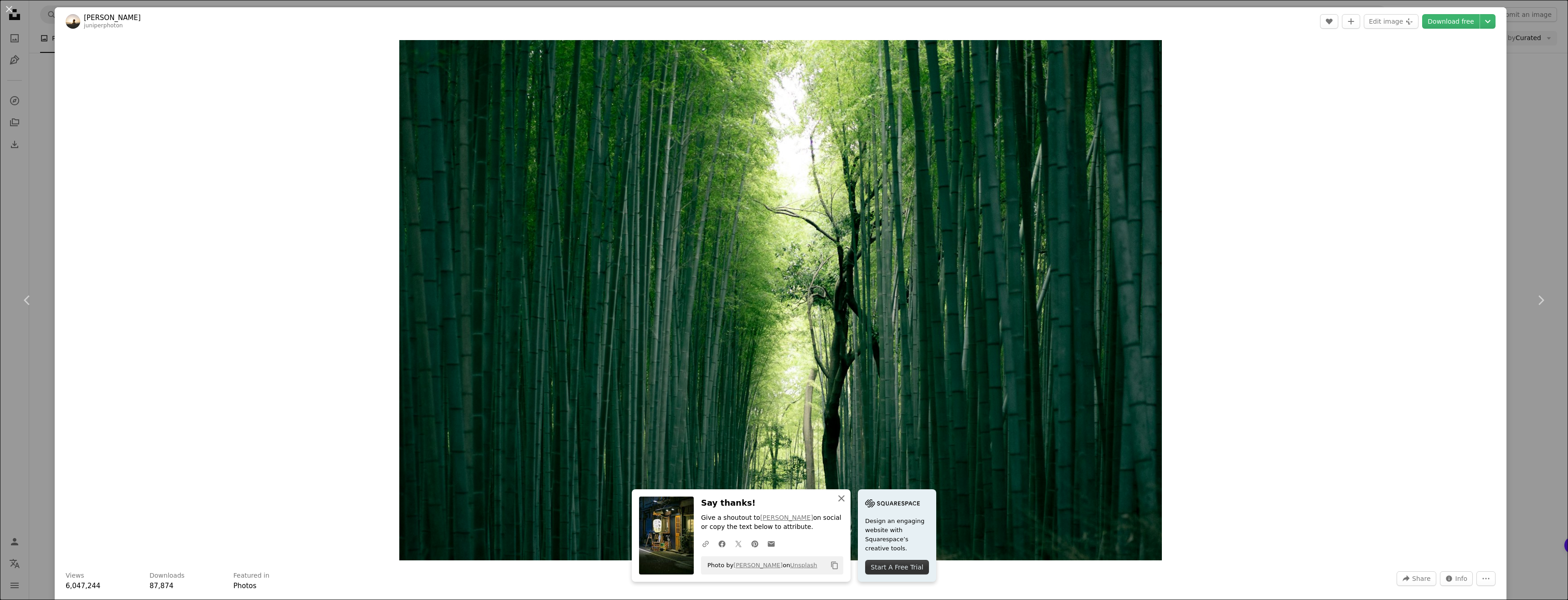
click at [845, 500] on icon "button" at bounding box center [841, 498] width 6 height 6
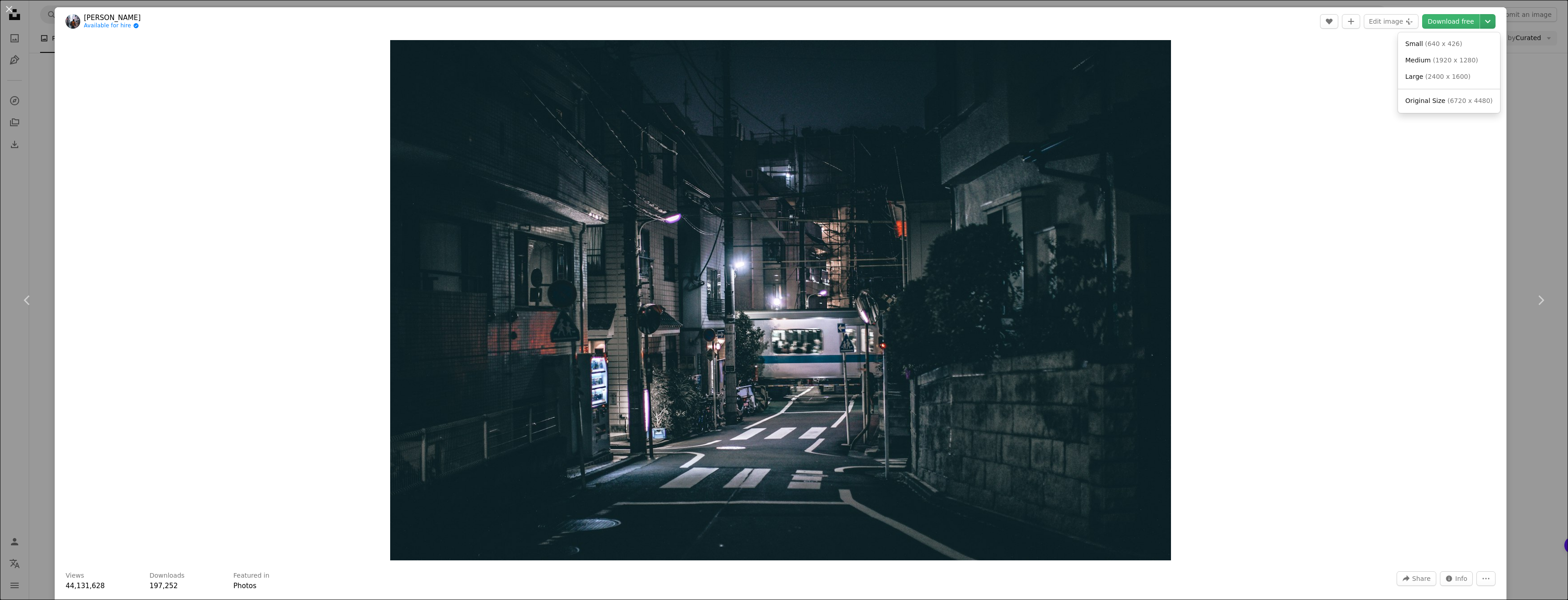
click at [1484, 25] on icon "Chevron down" at bounding box center [1488, 21] width 15 height 11
click at [1447, 96] on link "Original Size ( 6720 x 4480 )" at bounding box center [1449, 101] width 95 height 16
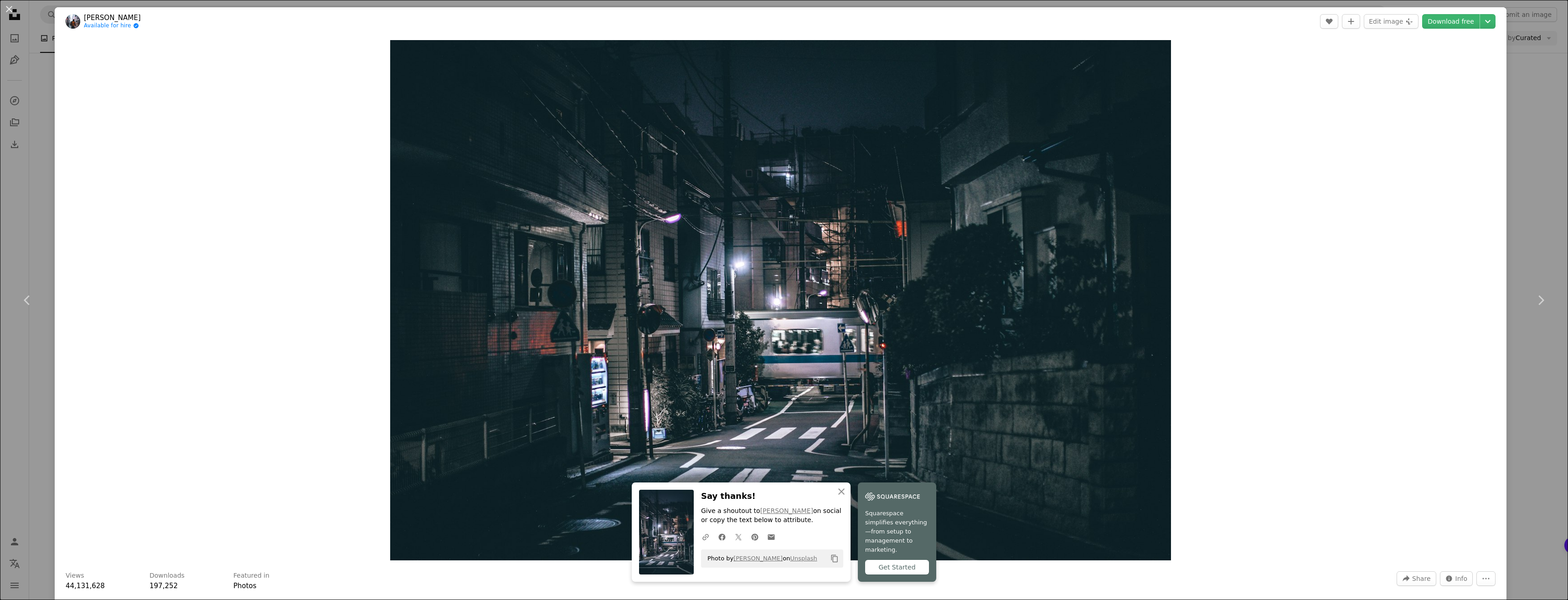
click at [1518, 84] on div "An X shape Chevron left Chevron right [PERSON_NAME] Available for hire A checkm…" at bounding box center [784, 300] width 1568 height 600
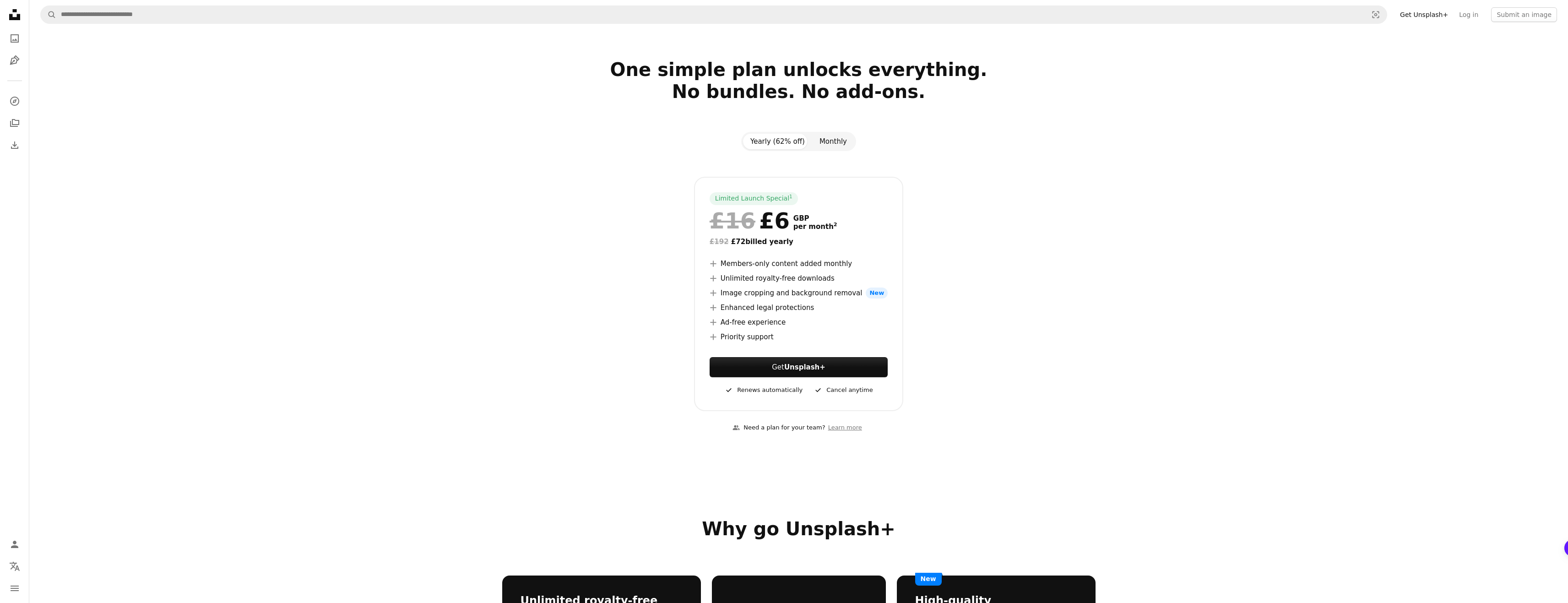
click at [831, 142] on button "Monthly" at bounding box center [833, 141] width 42 height 15
click at [777, 140] on button "Yearly (62% off)" at bounding box center [777, 141] width 69 height 15
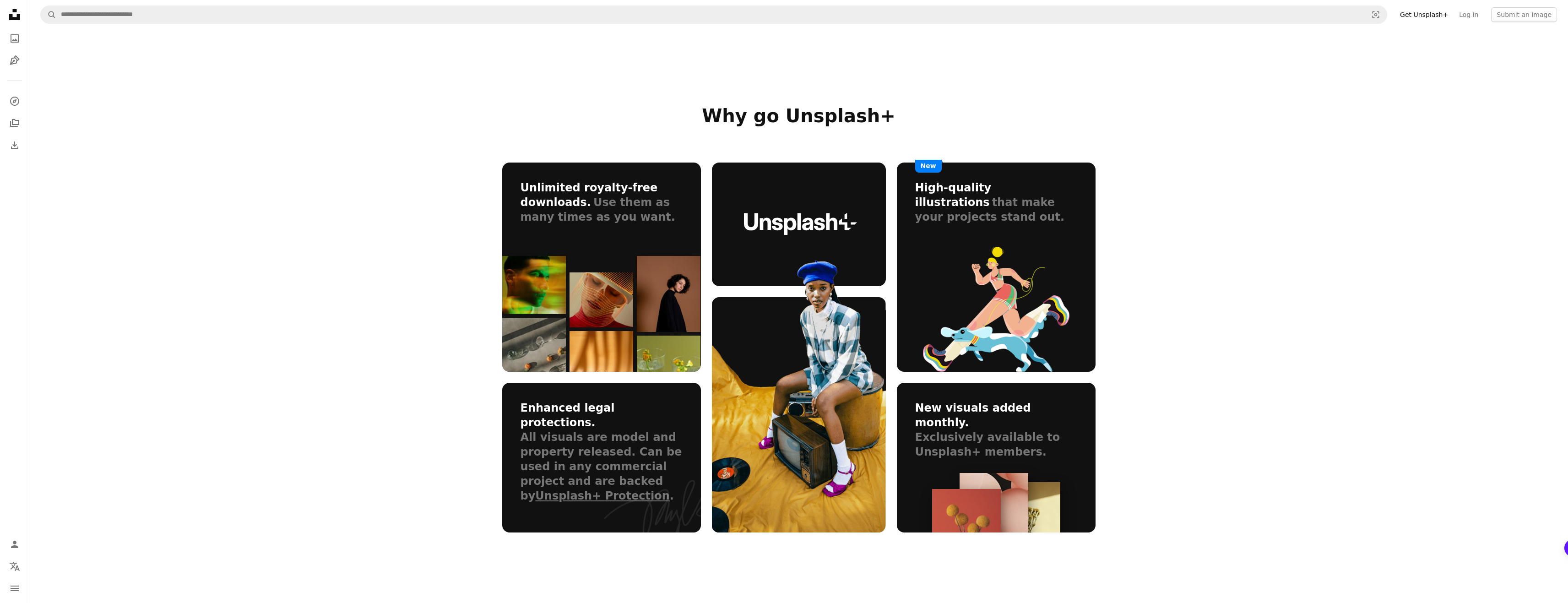
scroll to position [412, 0]
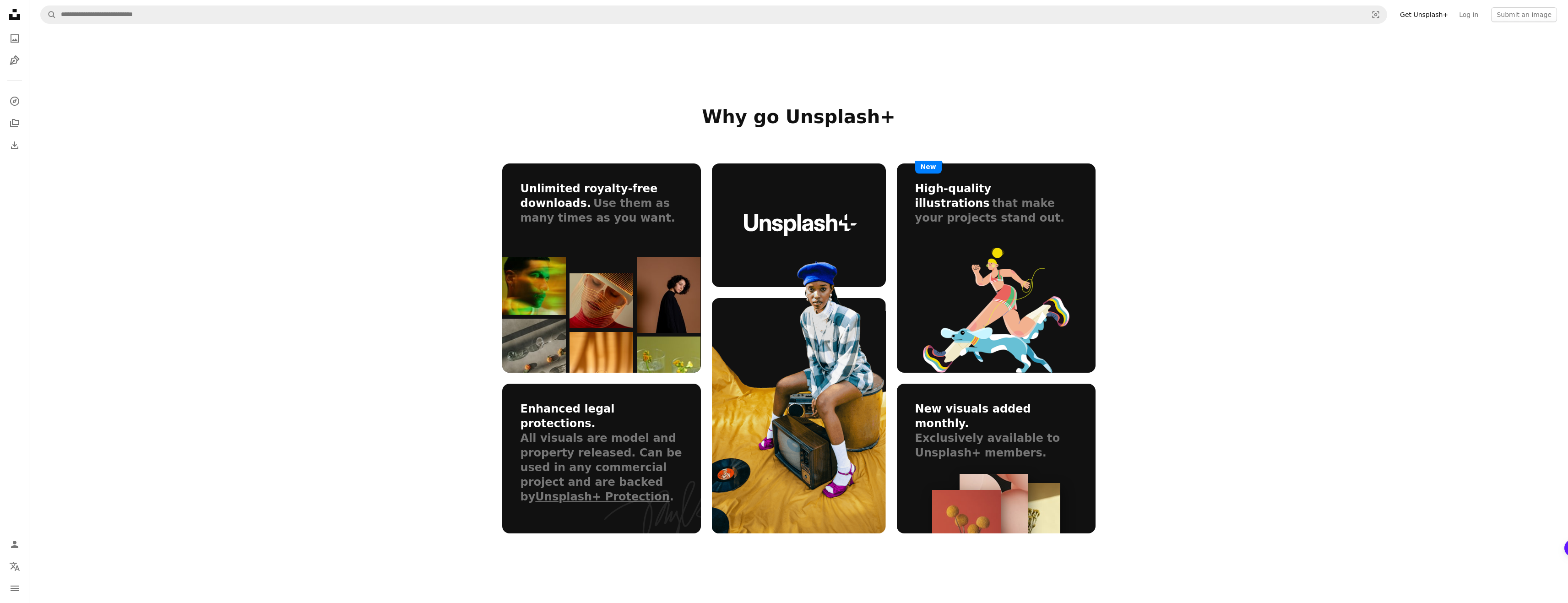
click at [981, 223] on div "High-quality illustrations that make your projects stand out. New" at bounding box center [996, 268] width 199 height 210
click at [976, 193] on h3 "High-quality illustrations" at bounding box center [953, 196] width 76 height 28
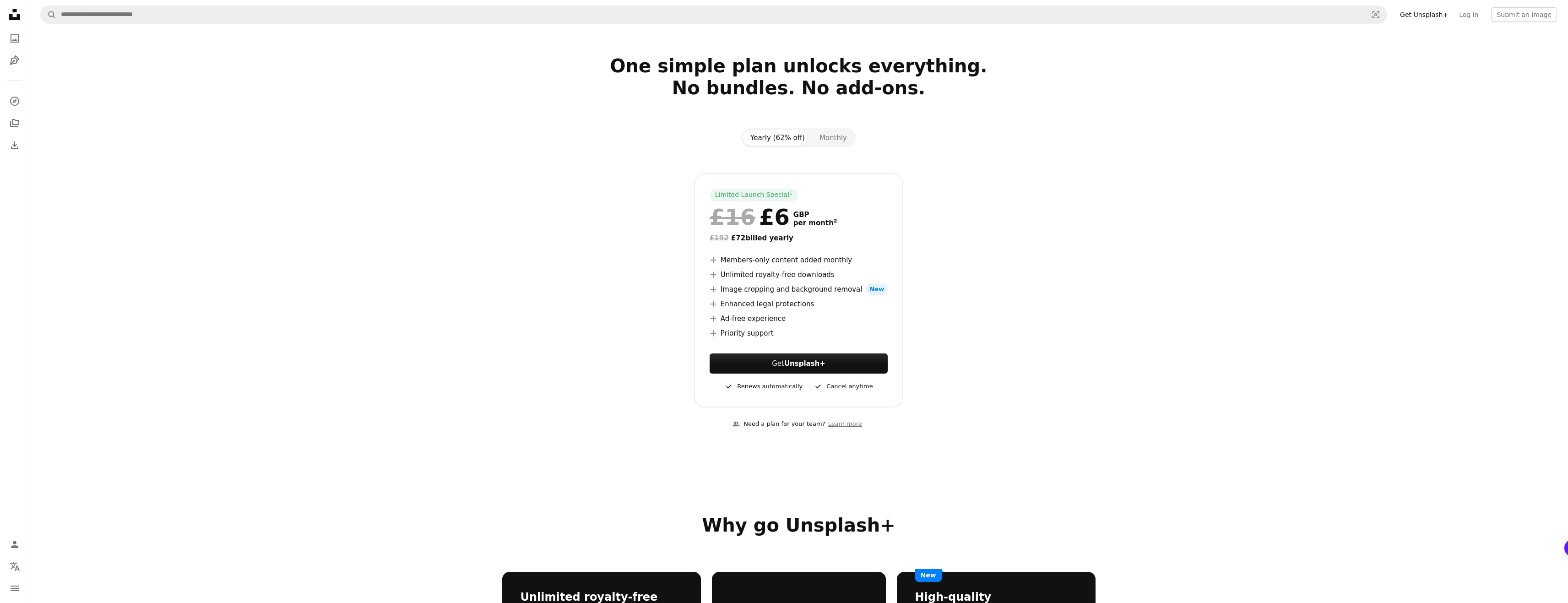
scroll to position [0, 0]
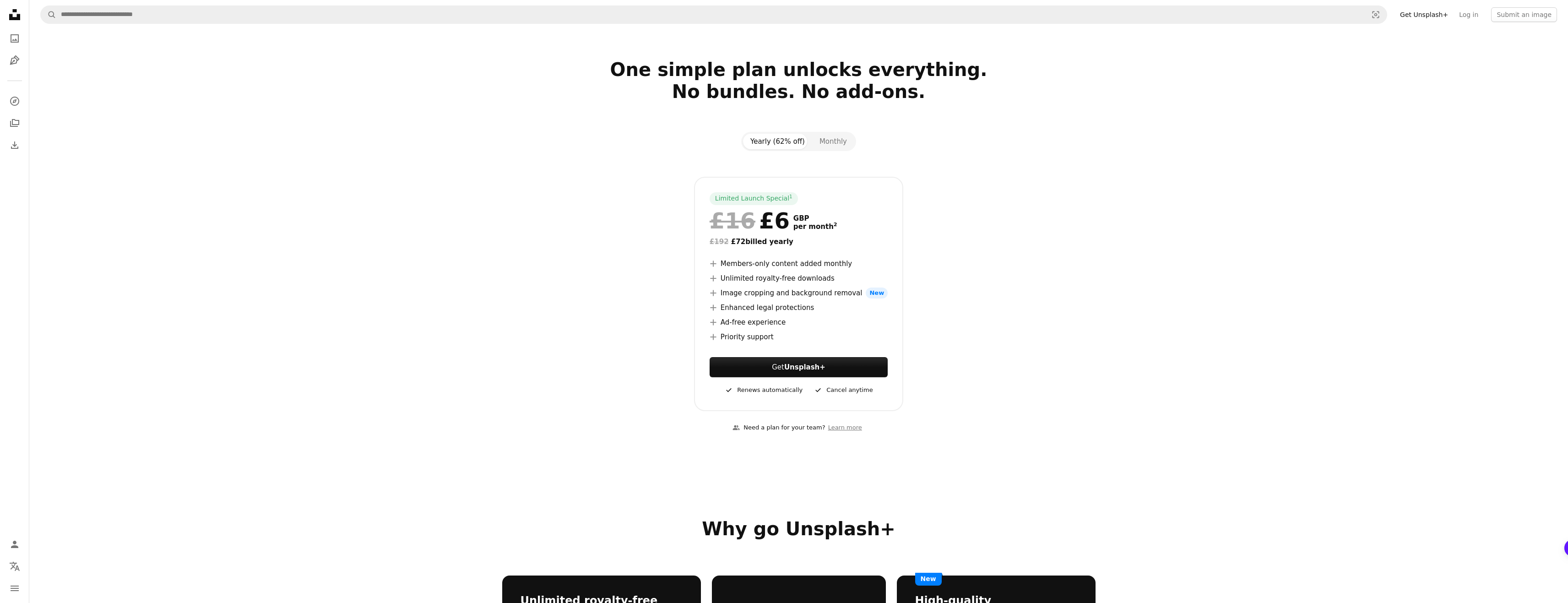
click at [18, 18] on icon at bounding box center [15, 15] width 11 height 11
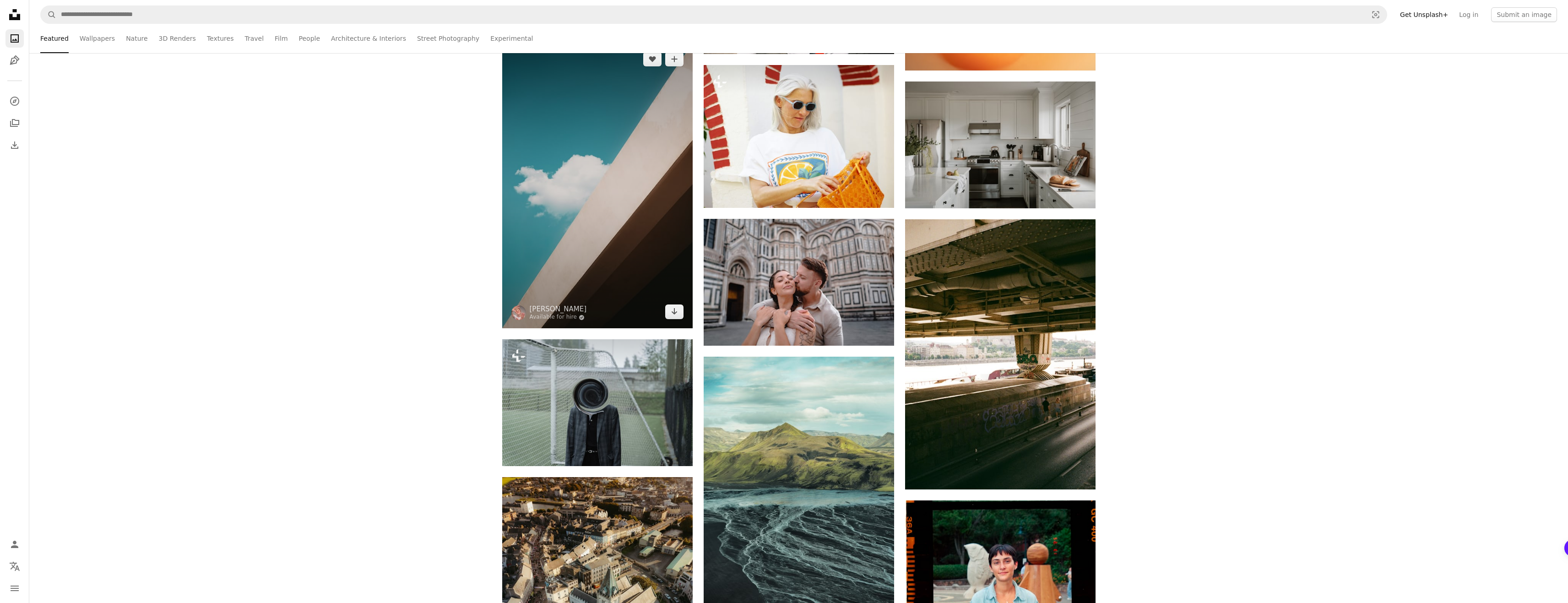
scroll to position [1832, 0]
